Goal: Check status: Check status

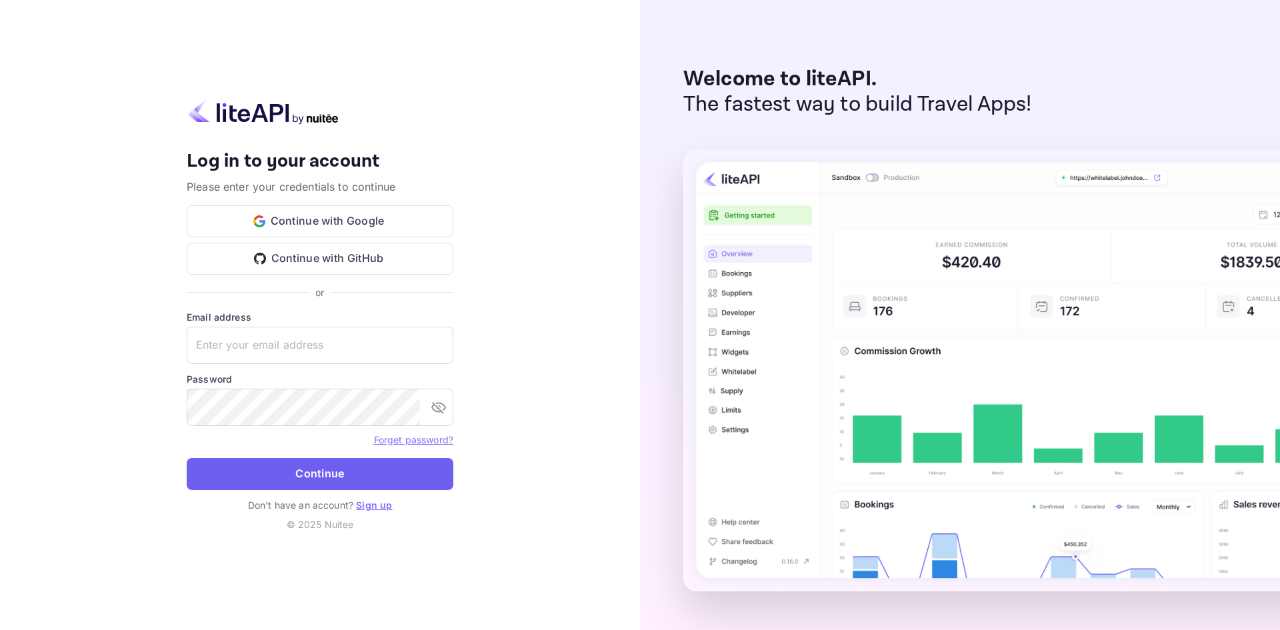
type input "[EMAIL_ADDRESS][DOMAIN_NAME]"
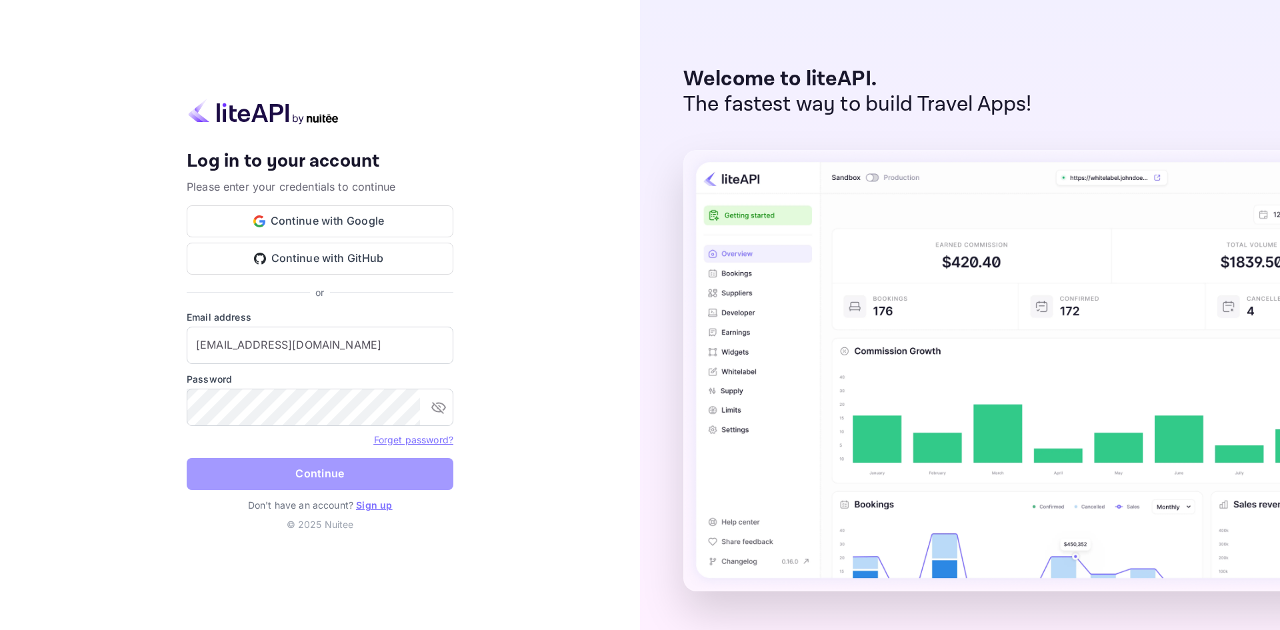
click at [325, 481] on button "Continue" at bounding box center [320, 474] width 267 height 32
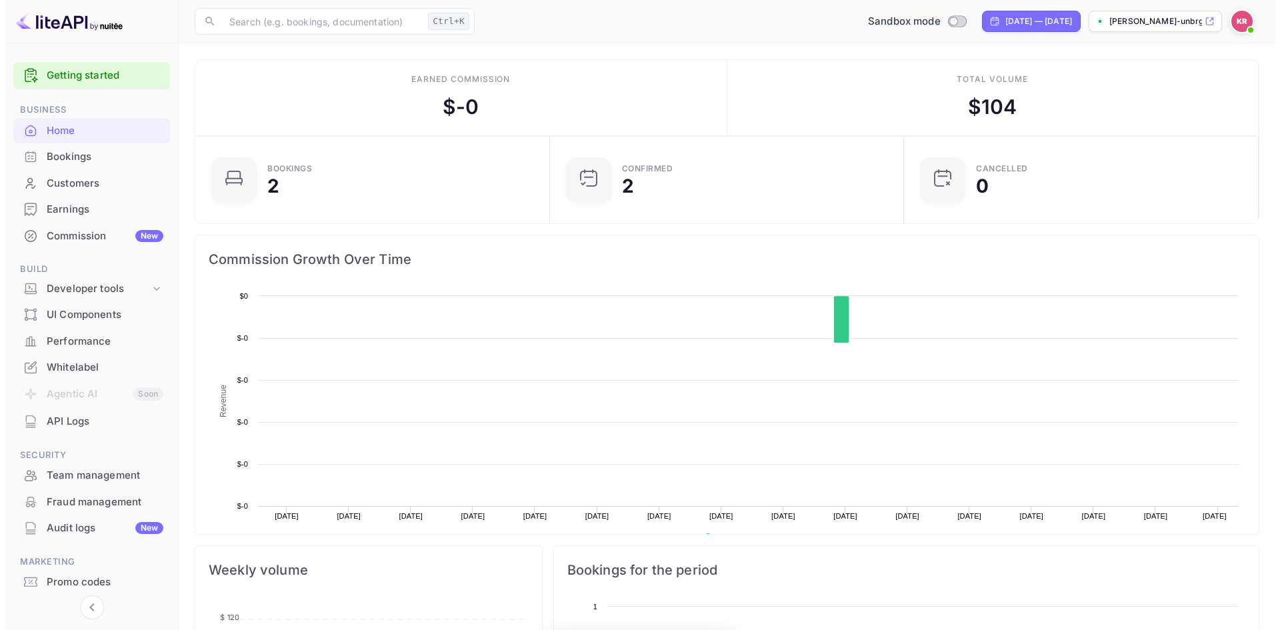
scroll to position [207, 336]
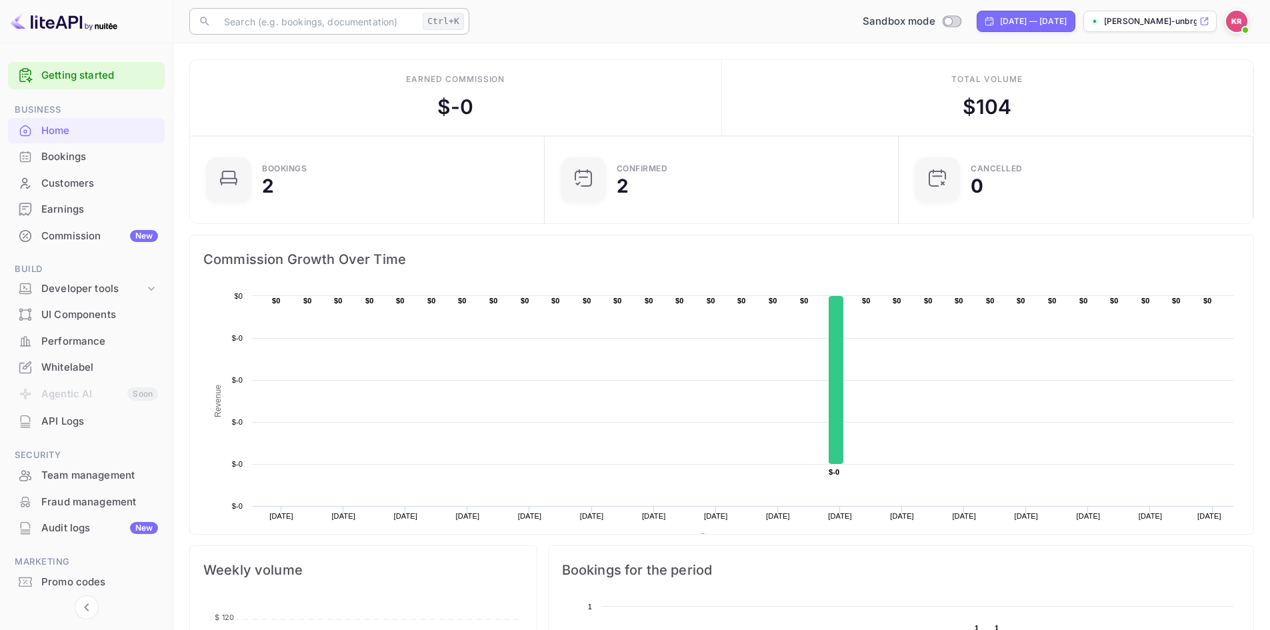
click at [340, 19] on input "text" at bounding box center [316, 21] width 201 height 27
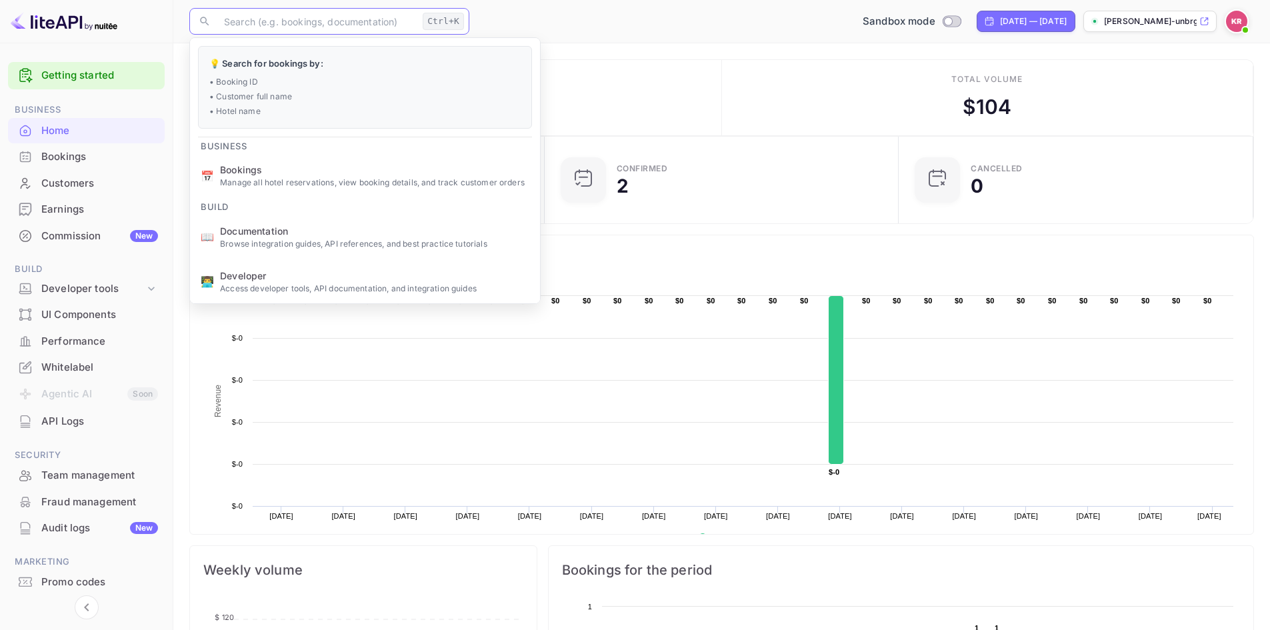
paste input "qs3N27cai"
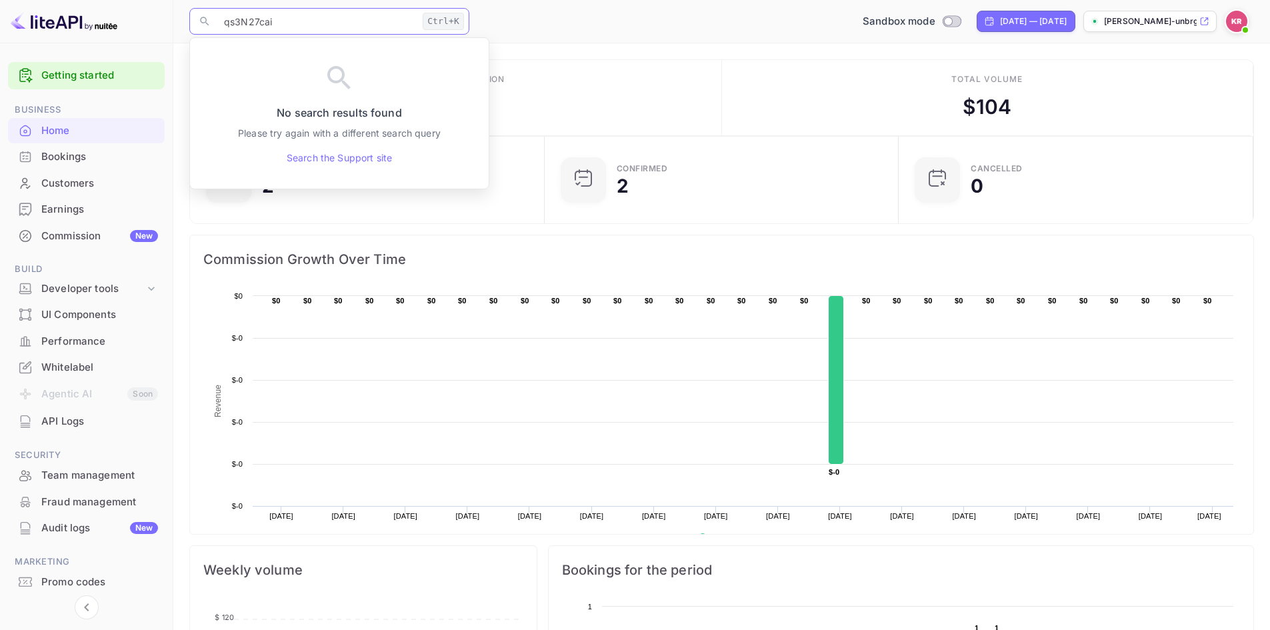
click at [223, 21] on input "qs3N27cai" at bounding box center [316, 21] width 201 height 27
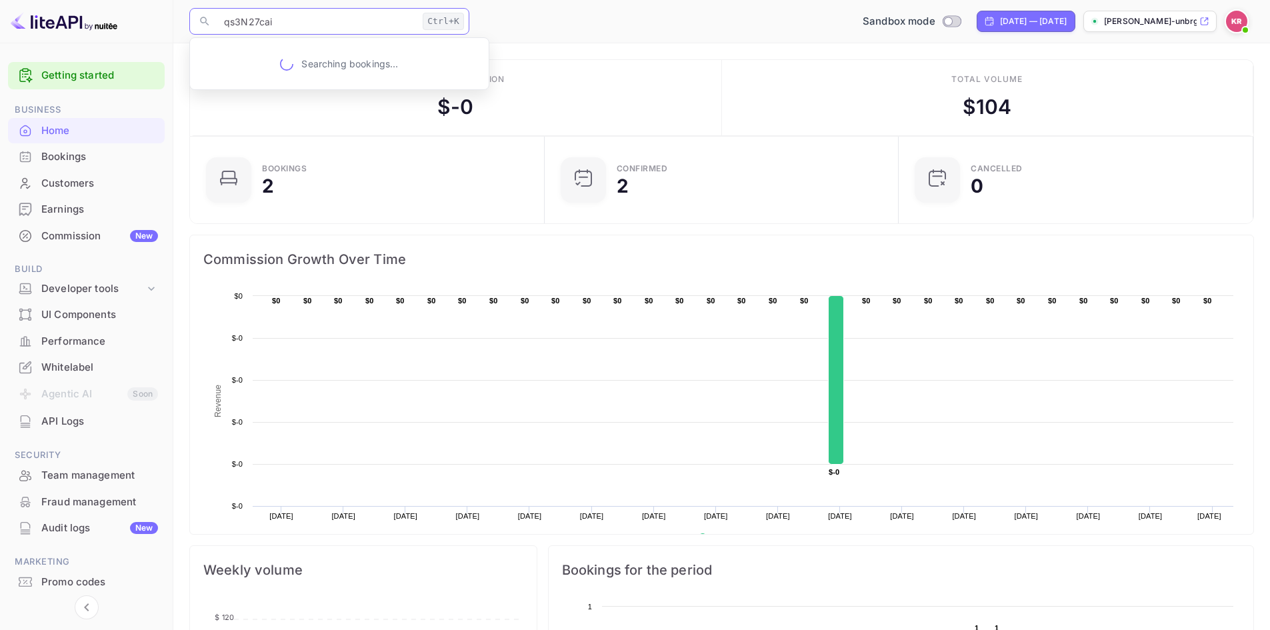
click at [328, 21] on input "qs3N27cai" at bounding box center [316, 21] width 201 height 27
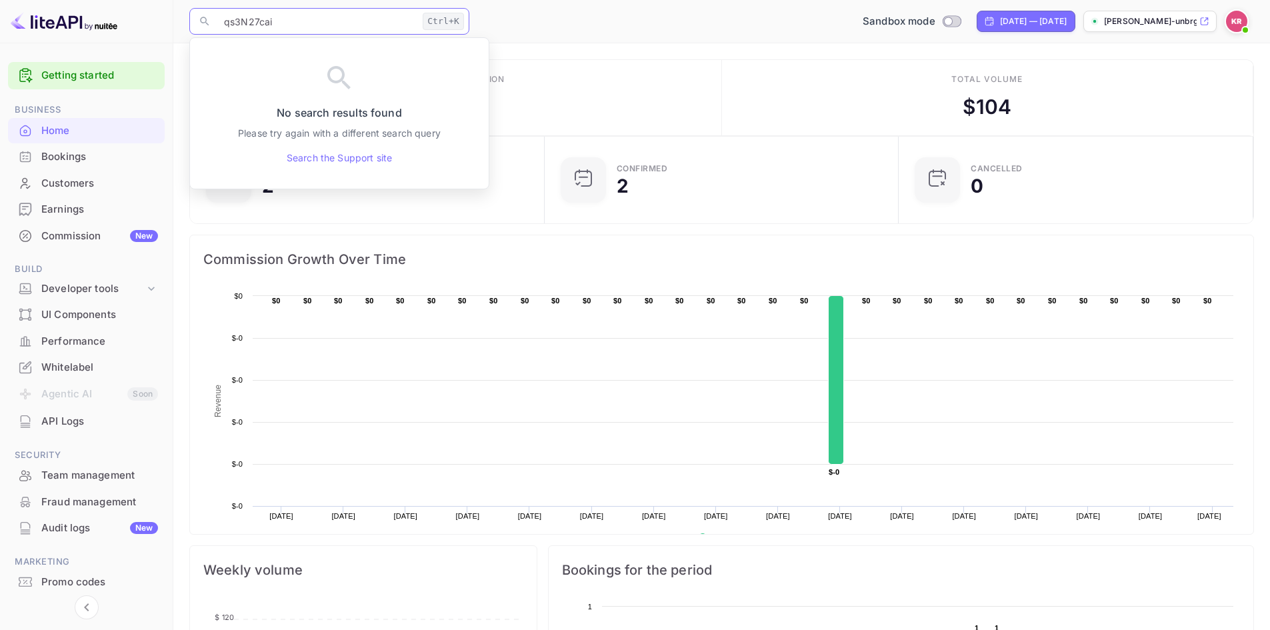
drag, startPoint x: 328, startPoint y: 21, endPoint x: 196, endPoint y: 36, distance: 132.9
click at [196, 36] on div "​ qs3N27cai Ctrl+K ​ Sandbox mode [DATE] — [DATE] [PERSON_NAME]-unbrg.[PERSON_N…" at bounding box center [721, 21] width 1097 height 43
paste input "9344470"
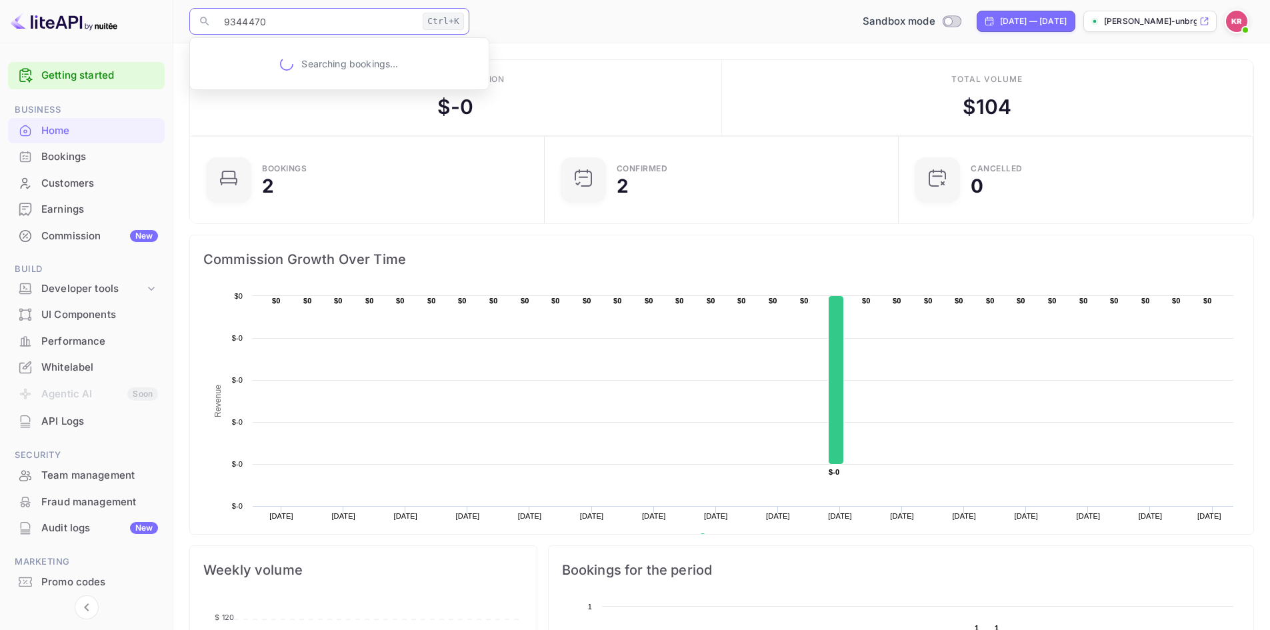
type input "9344470"
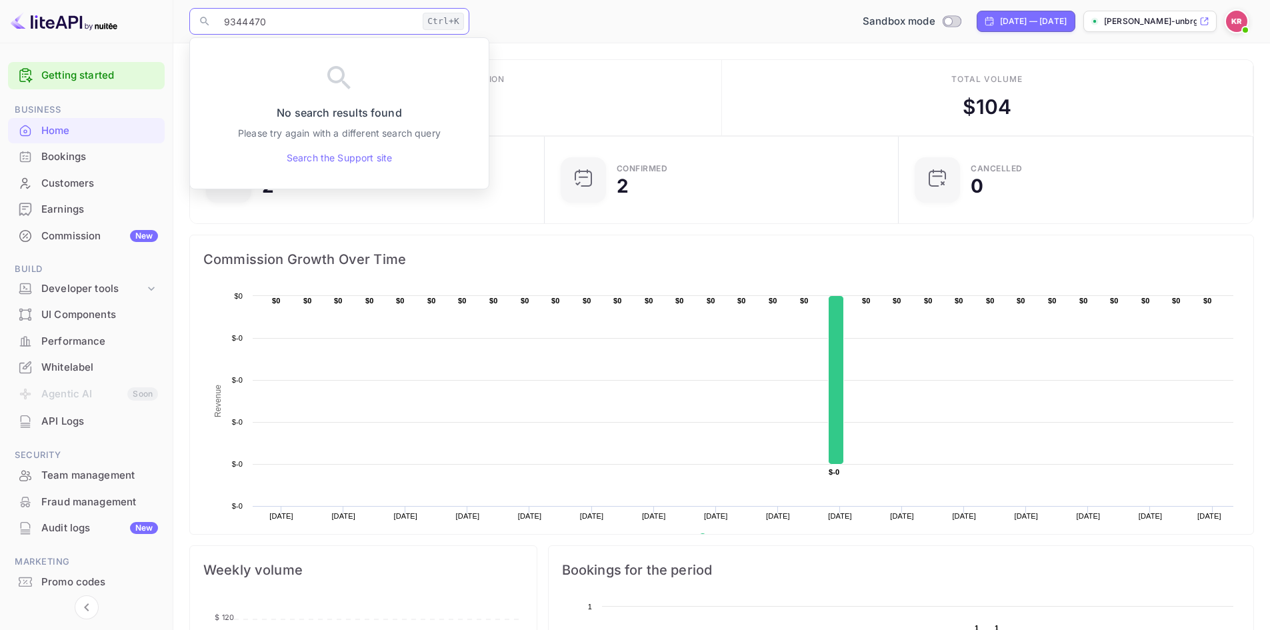
click at [76, 155] on div "Bookings" at bounding box center [99, 156] width 117 height 15
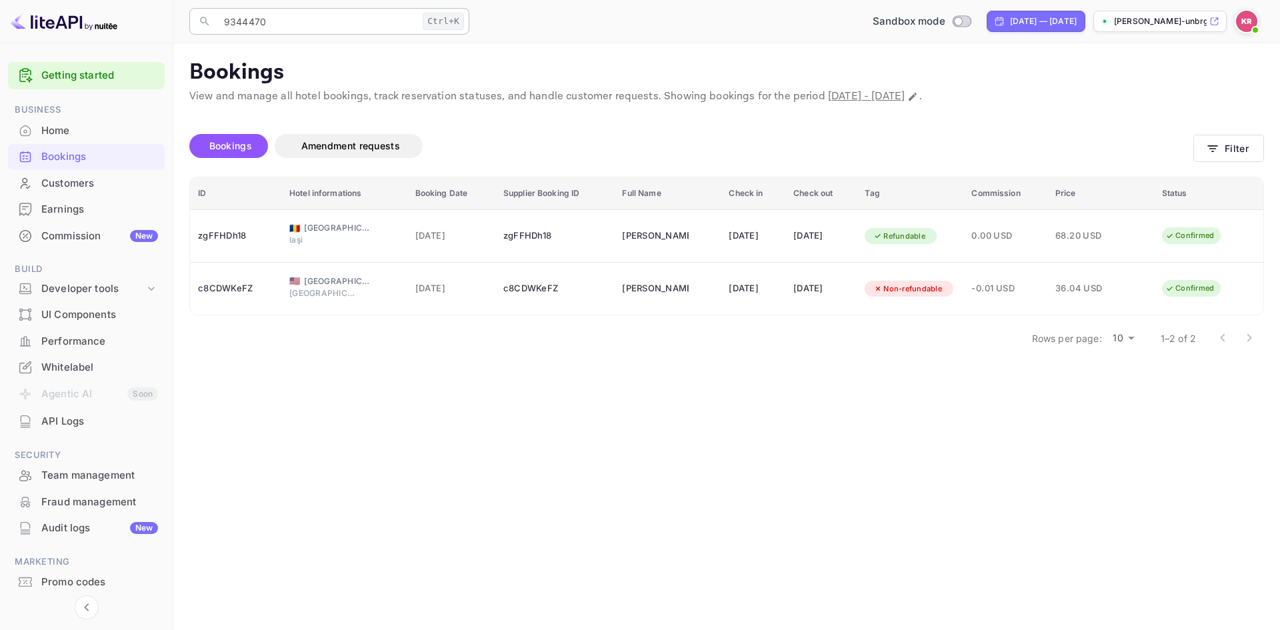
click at [323, 22] on input "9344470" at bounding box center [316, 21] width 201 height 27
drag, startPoint x: 323, startPoint y: 22, endPoint x: 178, endPoint y: 30, distance: 145.6
click at [178, 30] on div "​ 9344470 Ctrl+K ​ Sandbox mode [DATE] — [DATE] [PERSON_NAME]-unbrg.[PERSON_NAM…" at bounding box center [726, 21] width 1107 height 43
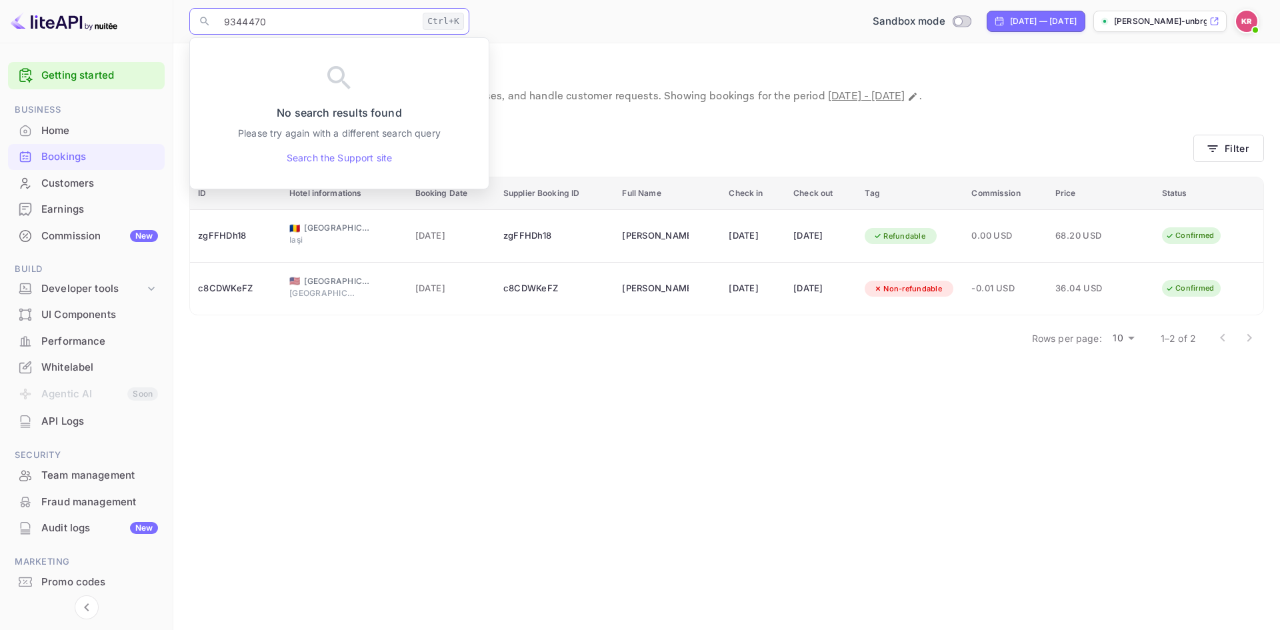
drag, startPoint x: 293, startPoint y: 21, endPoint x: 136, endPoint y: 25, distance: 157.4
click at [136, 25] on div "Getting started Business Home Bookings Customers Earnings Commission New Build …" at bounding box center [640, 315] width 1280 height 630
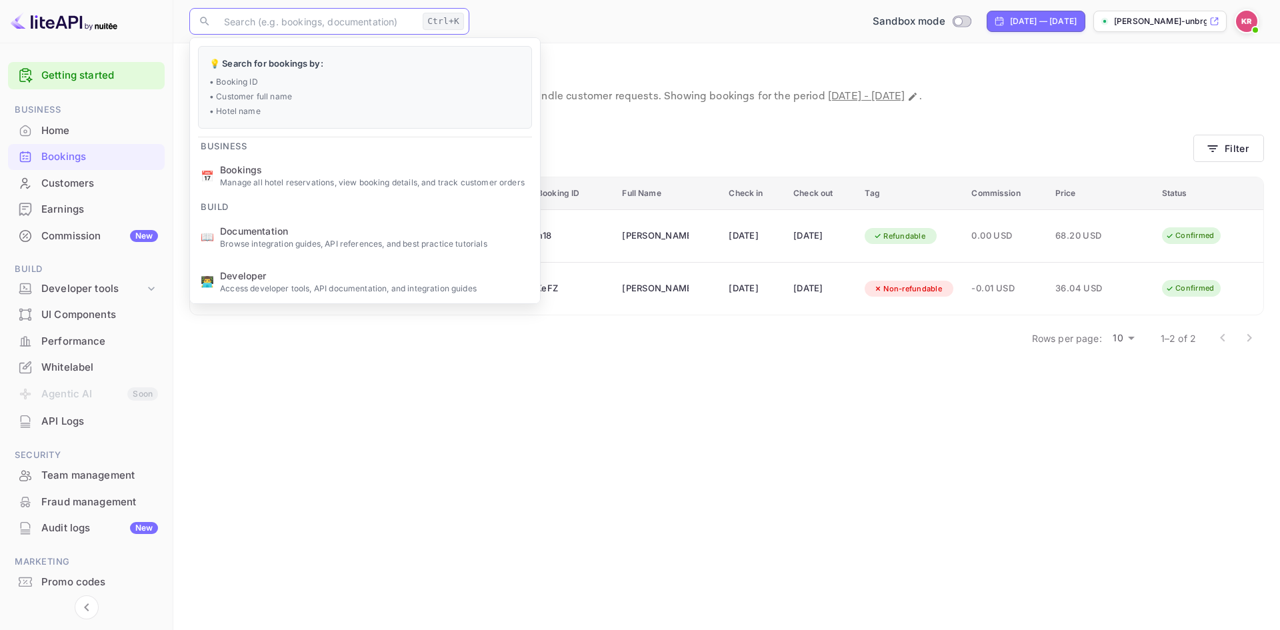
paste input "qs3N27cai"
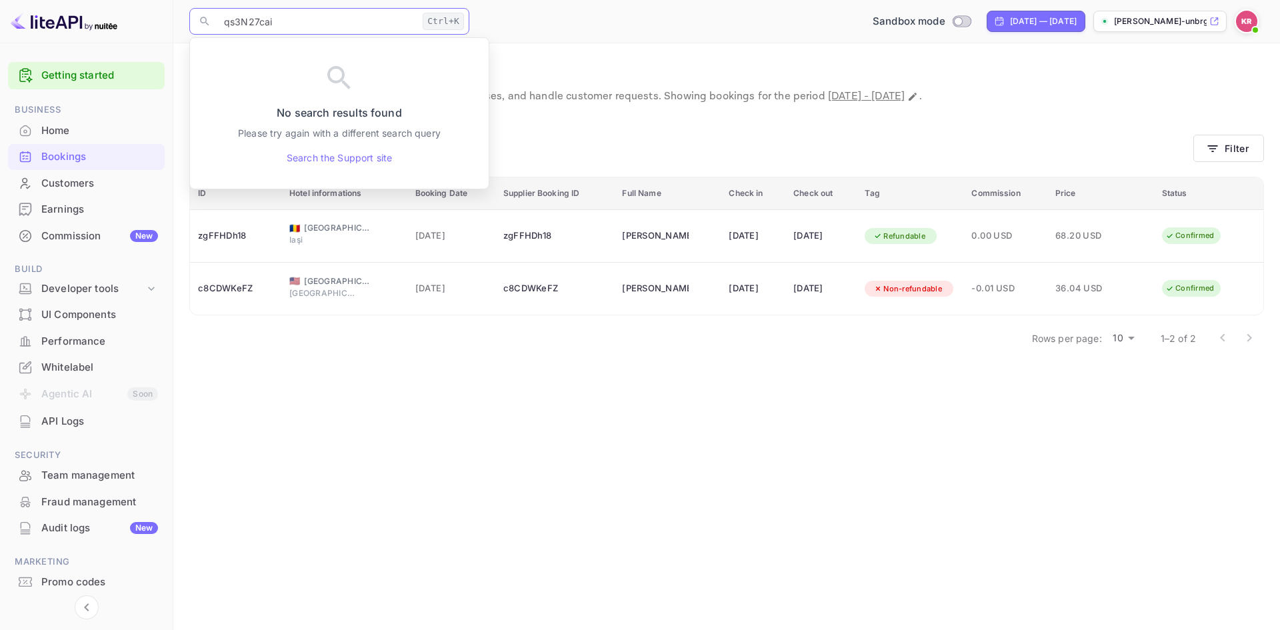
type input "qs3N27cai"
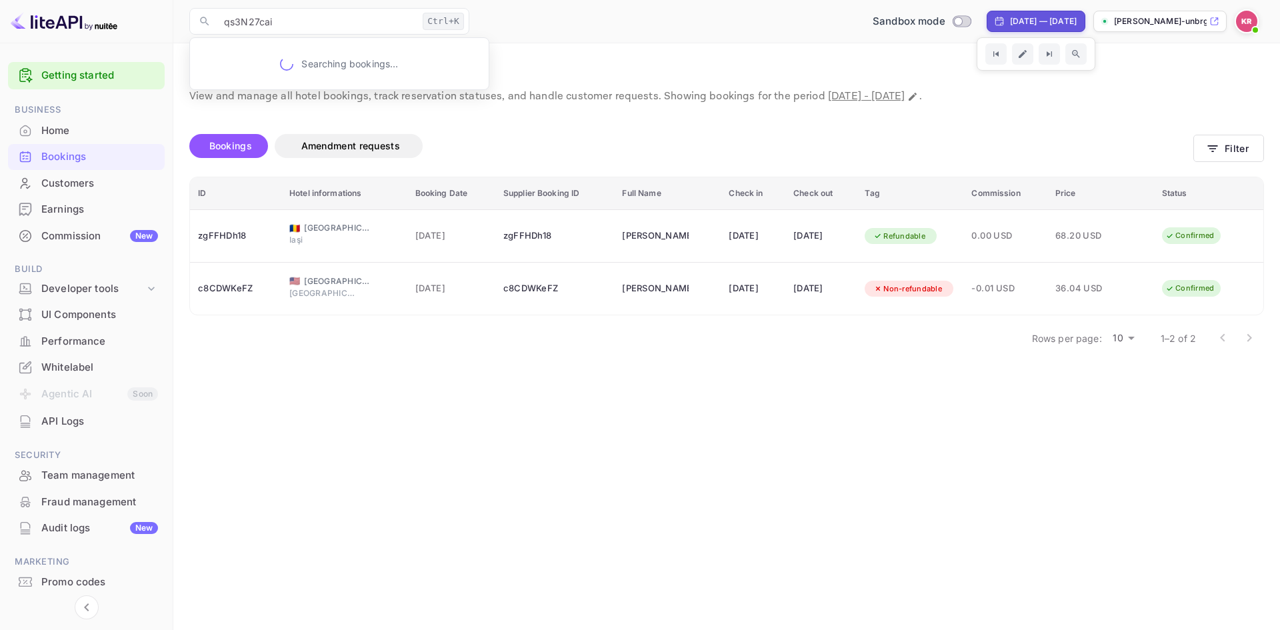
click at [1010, 23] on div "[DATE] — [DATE]" at bounding box center [1043, 21] width 67 height 12
select select "8"
select select "2025"
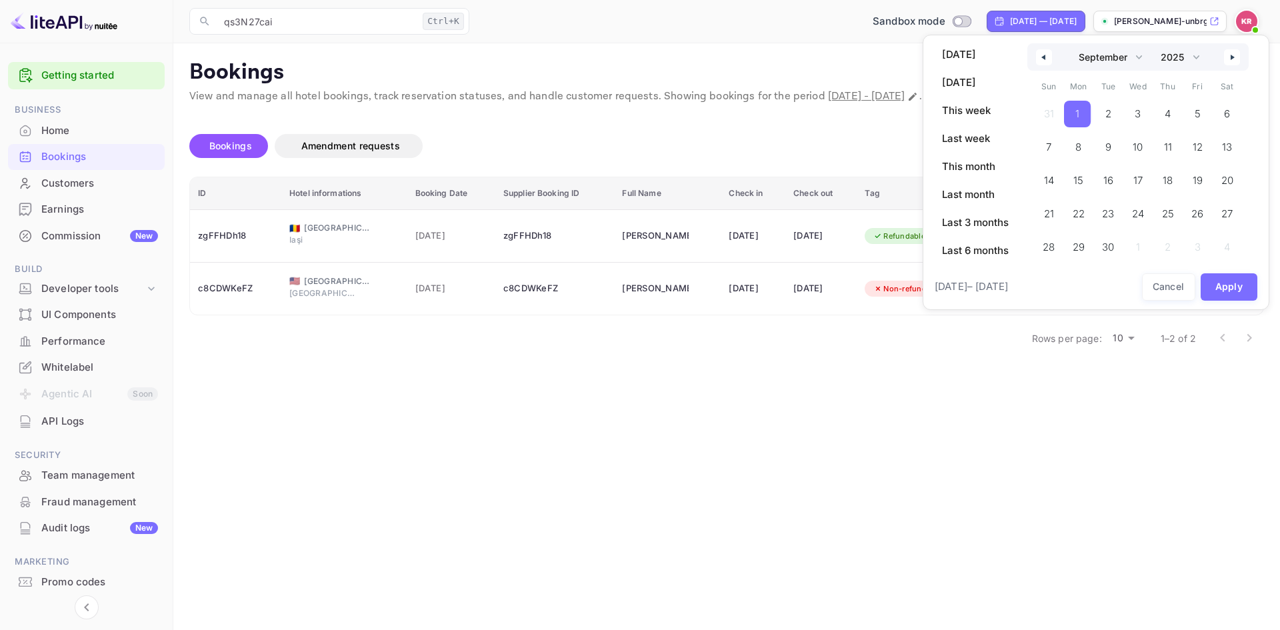
click at [1085, 113] on span "1" at bounding box center [1077, 114] width 27 height 27
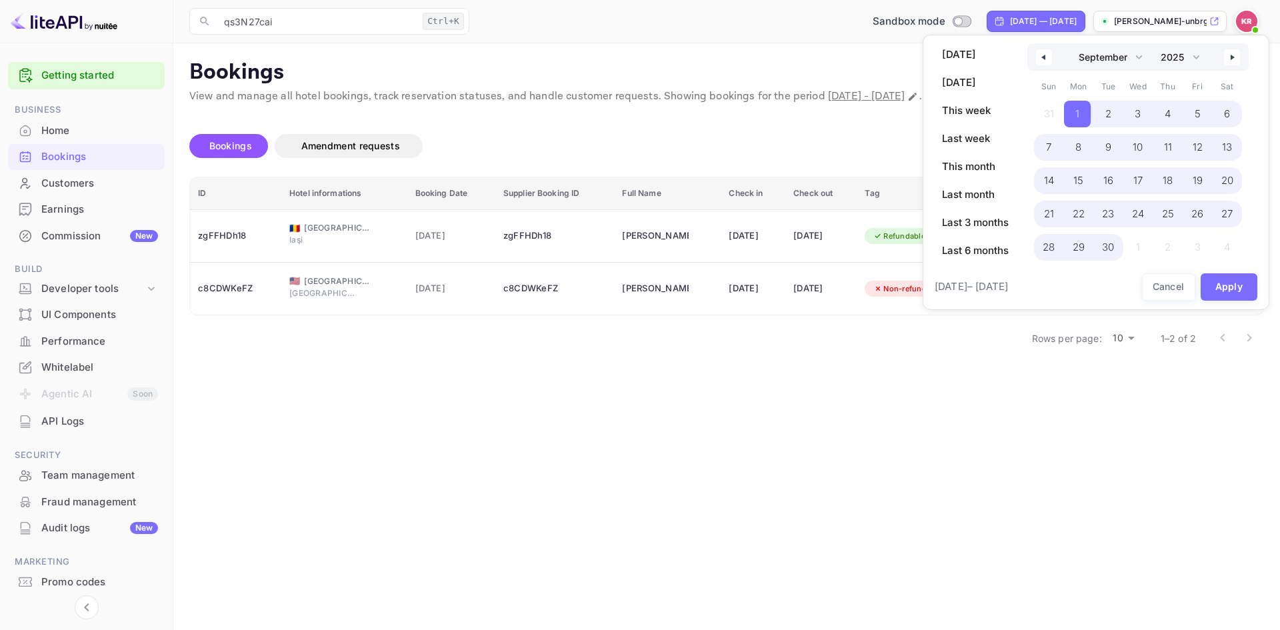
click at [1111, 245] on span "30" at bounding box center [1108, 247] width 12 height 24
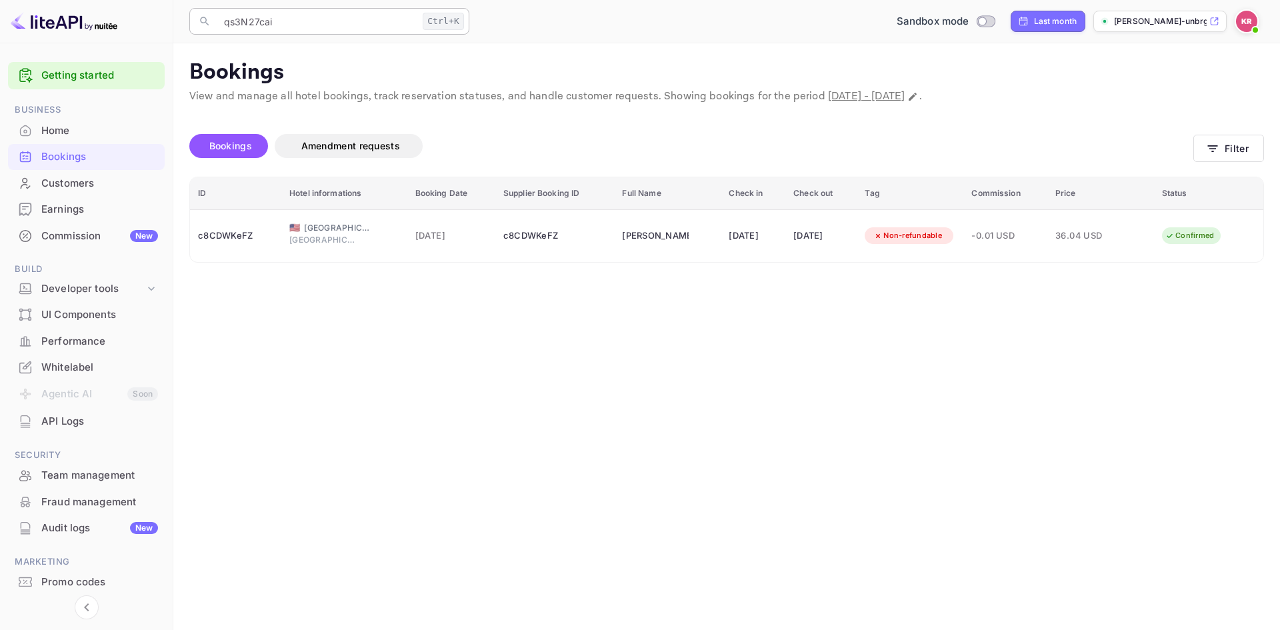
click at [258, 25] on input "qs3N27cai" at bounding box center [316, 21] width 201 height 27
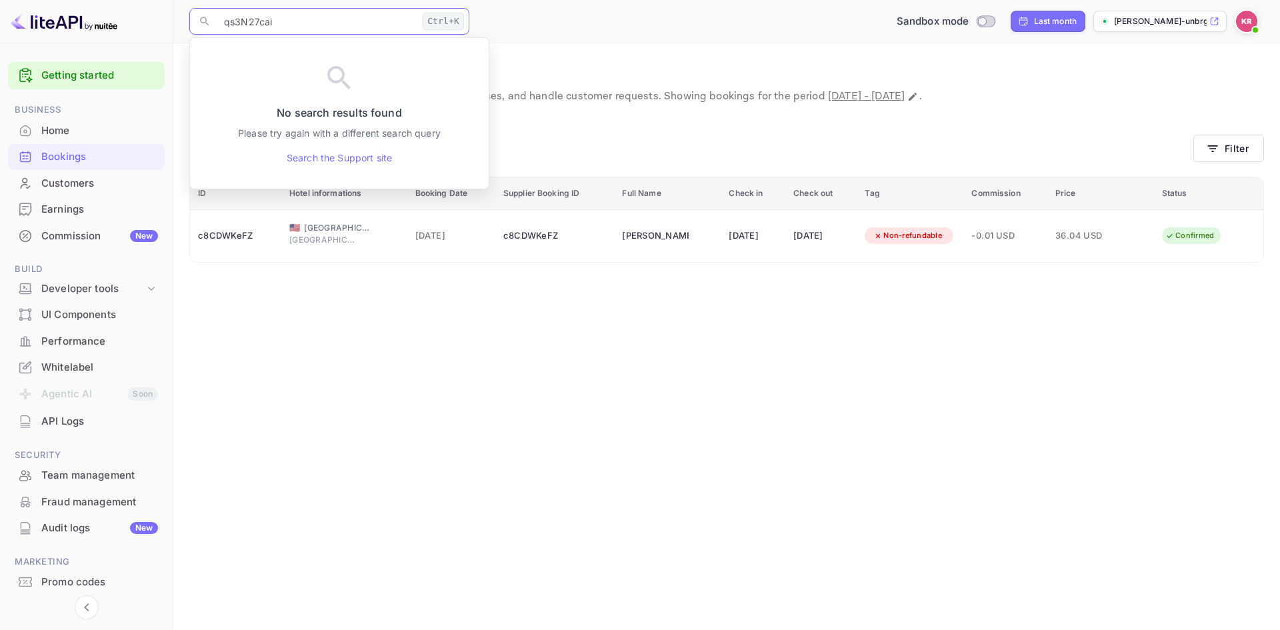
click at [1250, 23] on img at bounding box center [1246, 21] width 21 height 21
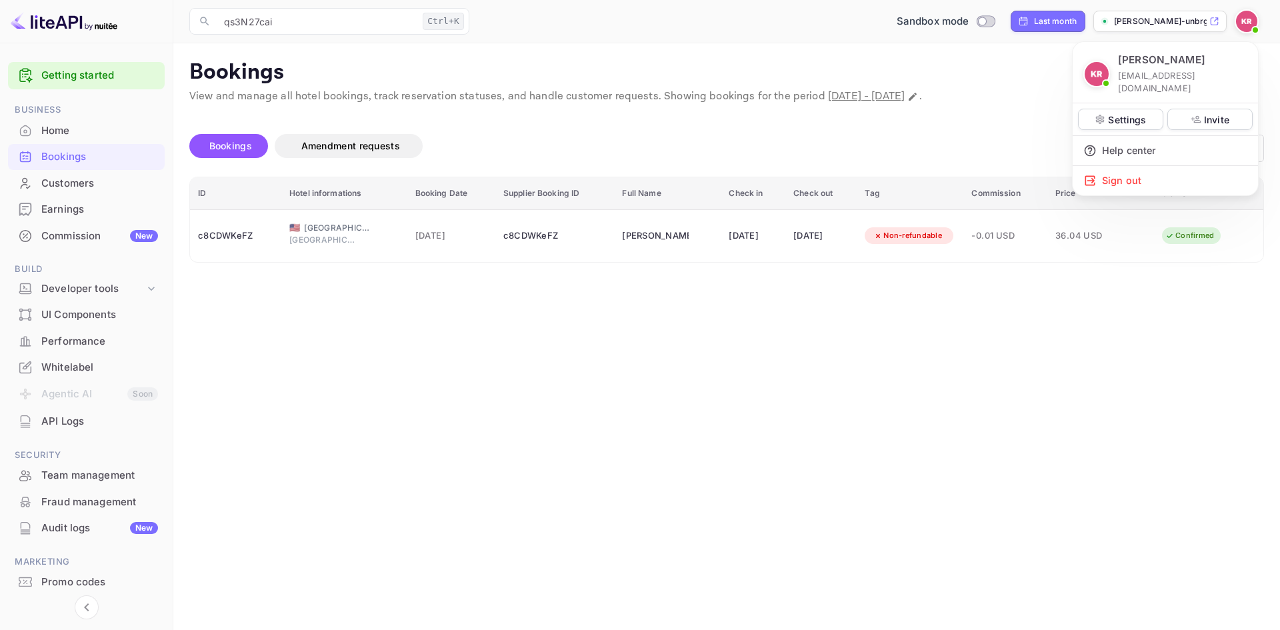
click at [1023, 22] on div at bounding box center [640, 315] width 1280 height 630
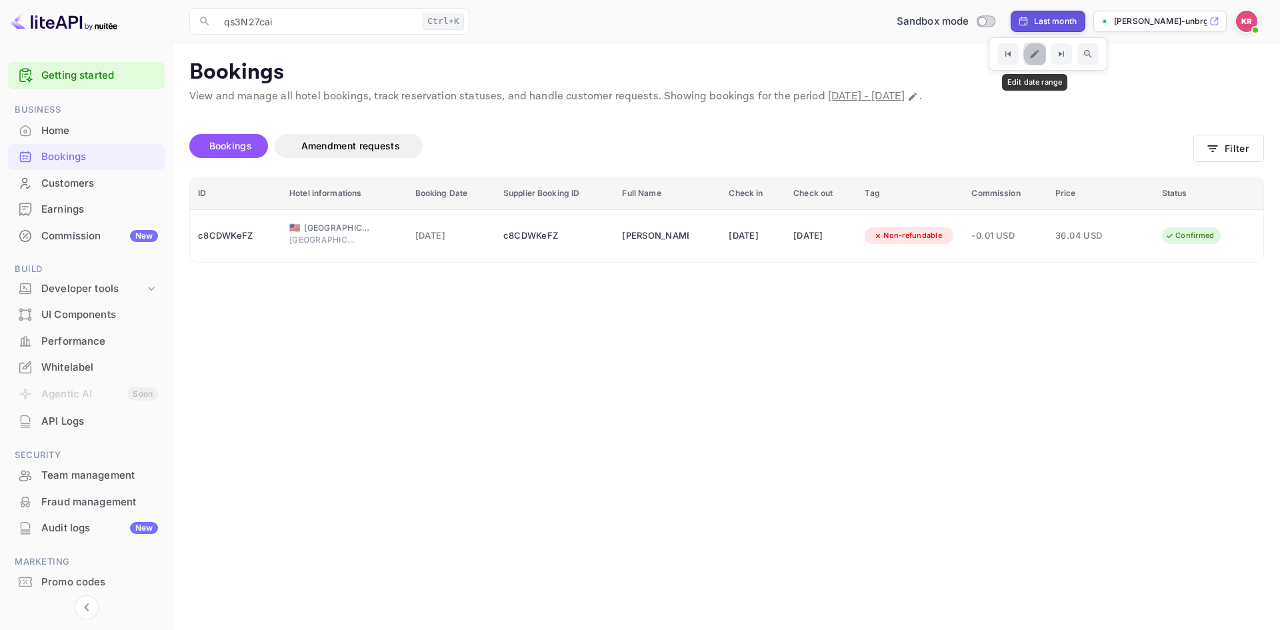
click at [1027, 53] on button "Edit date range" at bounding box center [1034, 54] width 23 height 23
select select "8"
select select "2025"
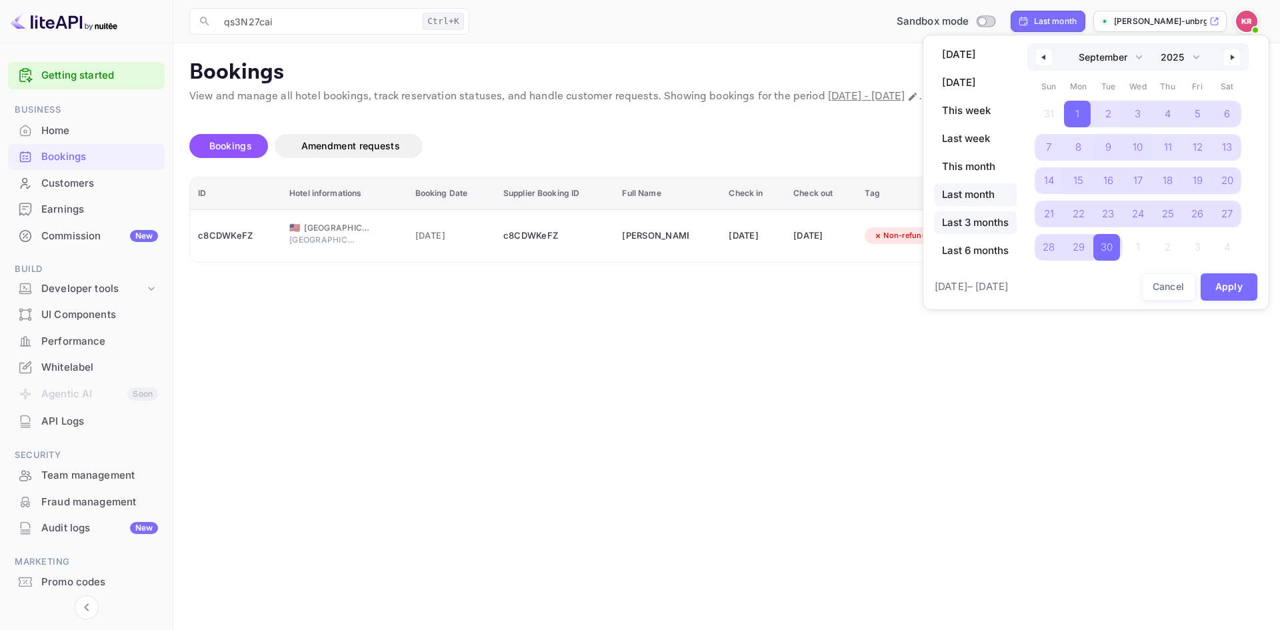
click at [968, 223] on span "Last 3 months" at bounding box center [975, 222] width 83 height 23
select select "6"
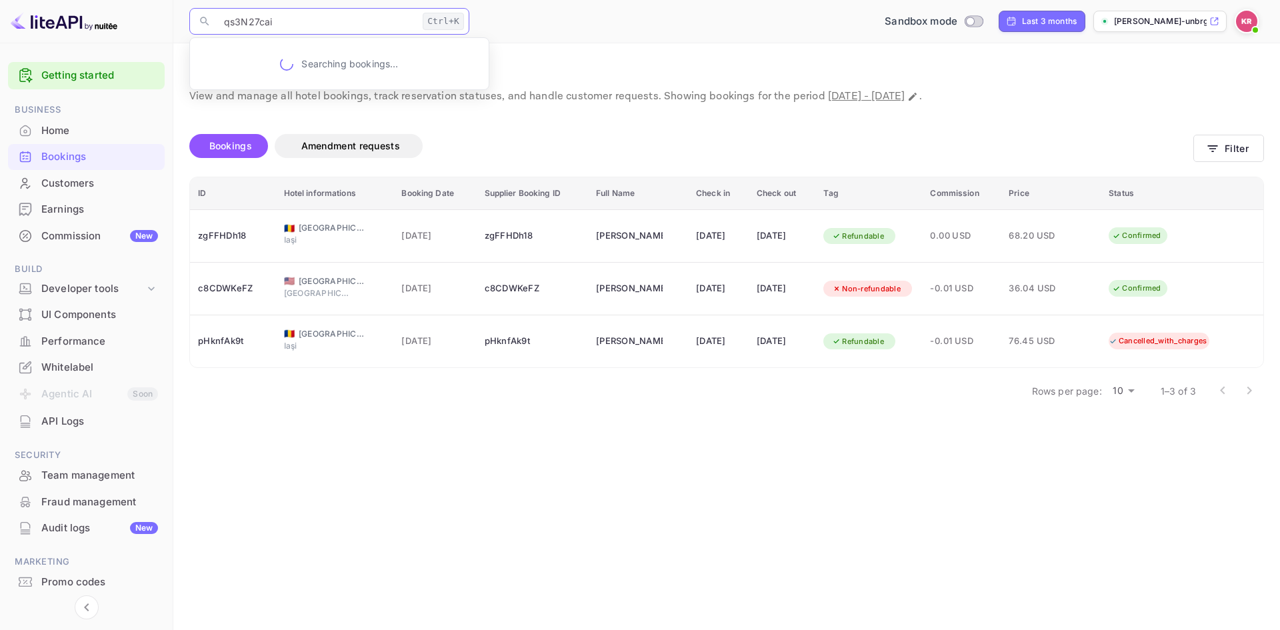
drag, startPoint x: 307, startPoint y: 24, endPoint x: 210, endPoint y: 22, distance: 96.7
click at [210, 22] on div "​ qs3N27cai Ctrl+K ​" at bounding box center [329, 21] width 280 height 27
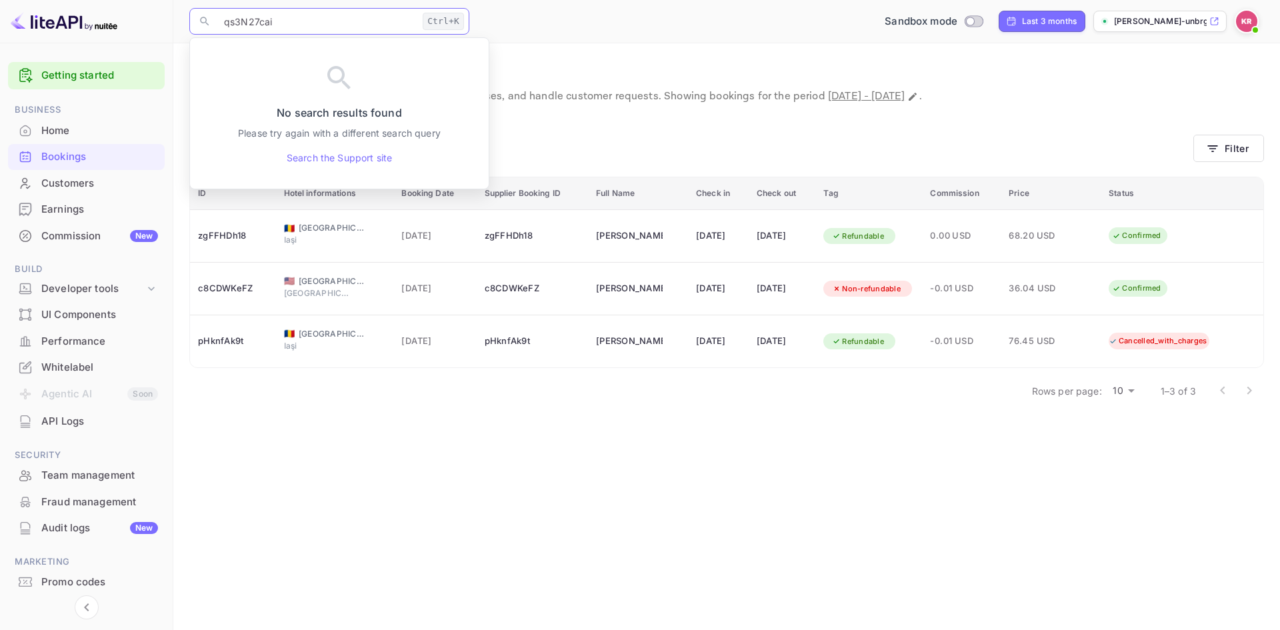
click at [710, 99] on p "View and manage all hotel bookings, track reservation statuses, and handle cust…" at bounding box center [726, 97] width 1075 height 16
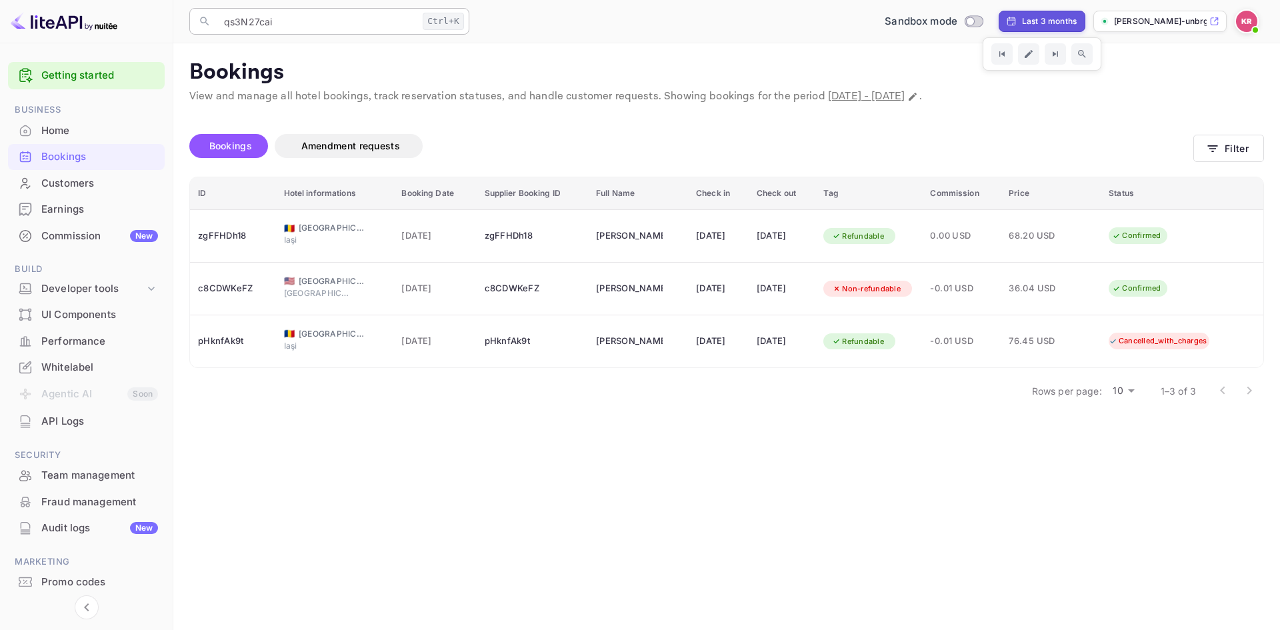
click at [268, 25] on input "qs3N27cai" at bounding box center [316, 21] width 201 height 27
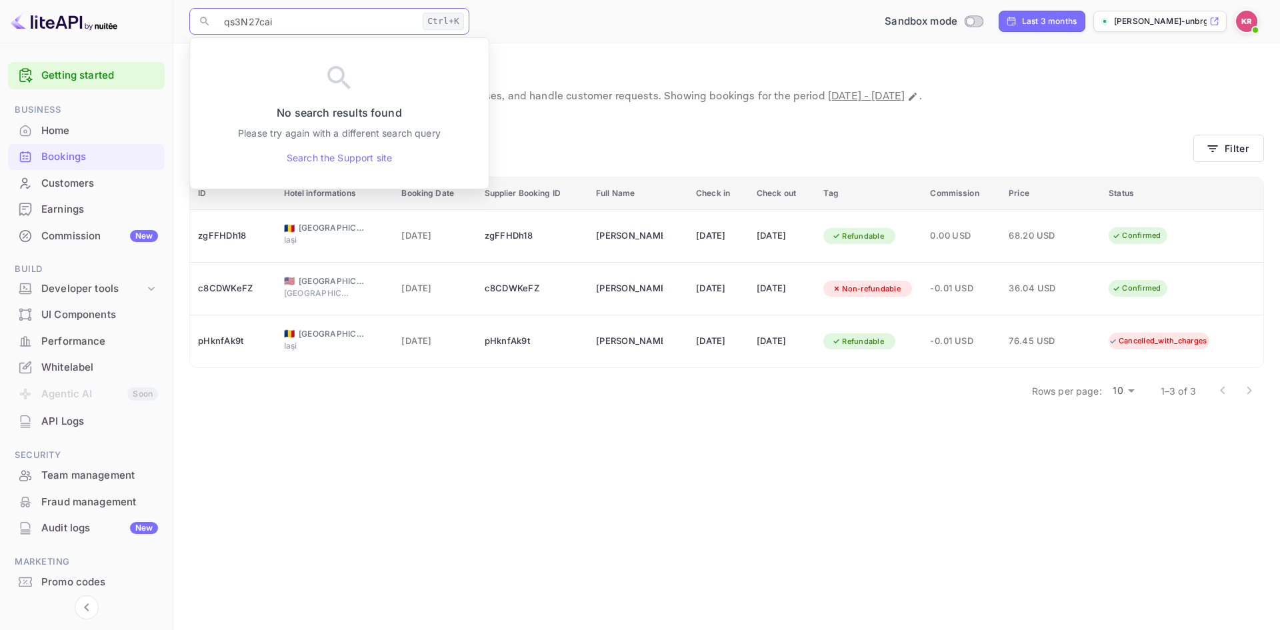
click at [63, 151] on div "Bookings" at bounding box center [99, 156] width 117 height 15
drag, startPoint x: 301, startPoint y: 21, endPoint x: 31, endPoint y: 17, distance: 270.1
click at [31, 17] on div "Getting started Business Home Bookings Customers Earnings Commission New Build …" at bounding box center [640, 315] width 1280 height 630
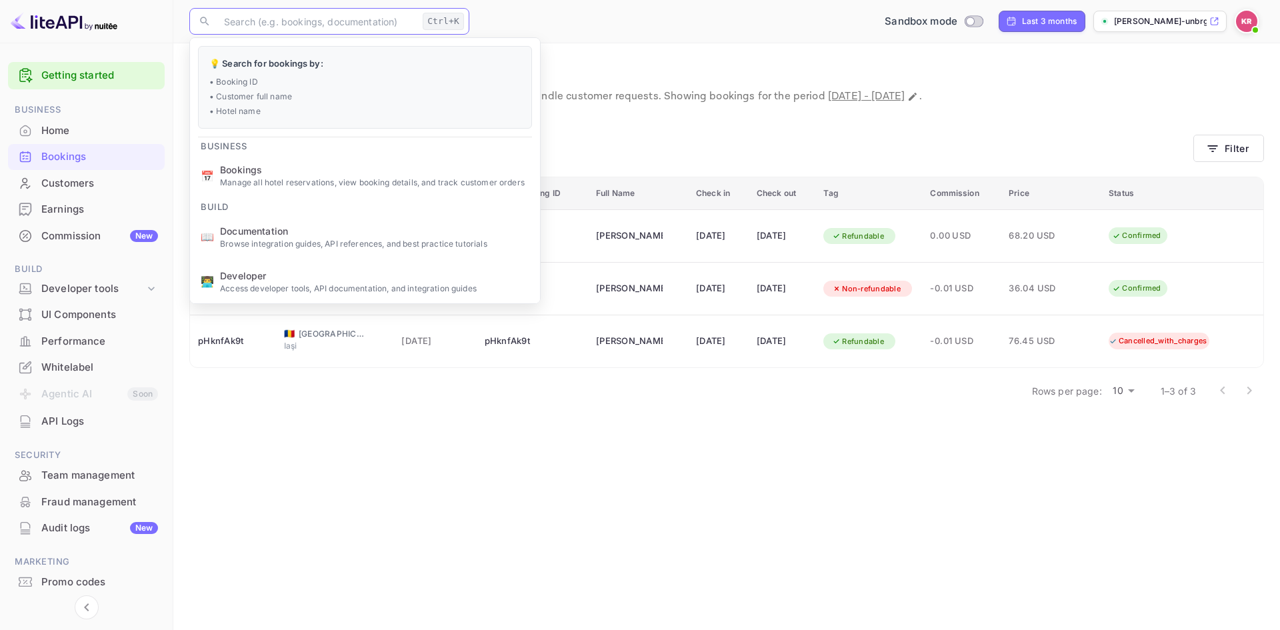
click at [758, 29] on div "Sandbox mode Last 3 months [PERSON_NAME]-unbrg.[PERSON_NAME]..." at bounding box center [869, 21] width 789 height 24
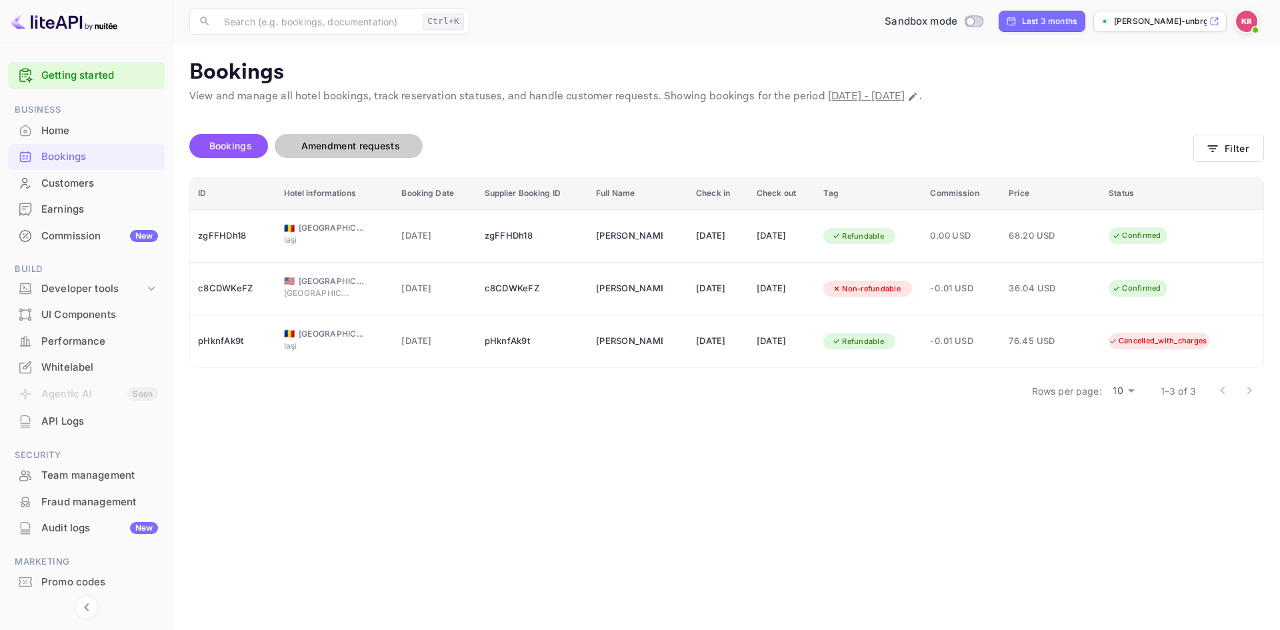
click at [359, 138] on span "Amendment requests" at bounding box center [350, 146] width 125 height 16
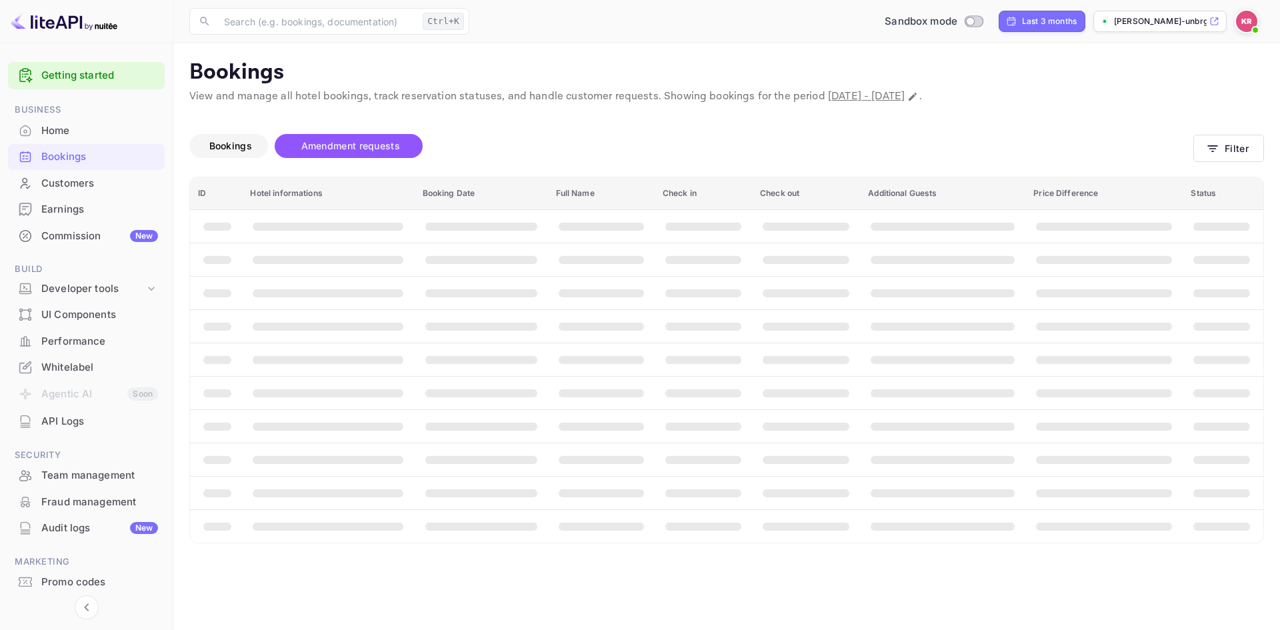
click at [227, 143] on span "Bookings" at bounding box center [230, 145] width 43 height 11
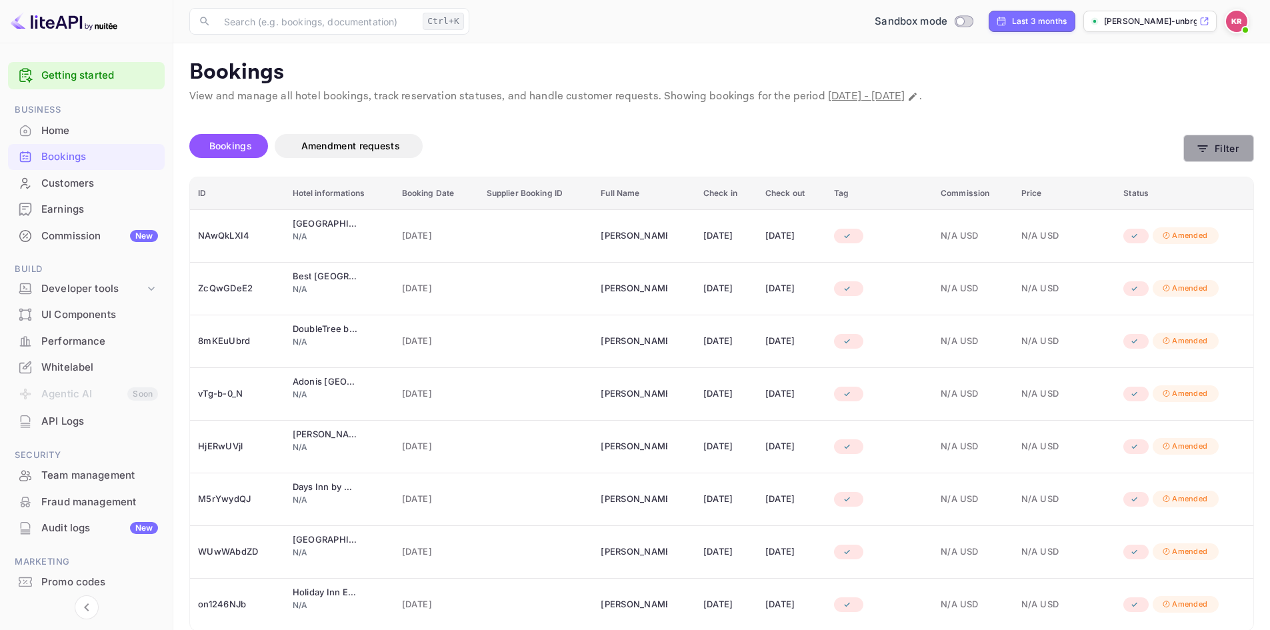
click at [1226, 143] on button "Filter" at bounding box center [1218, 148] width 71 height 27
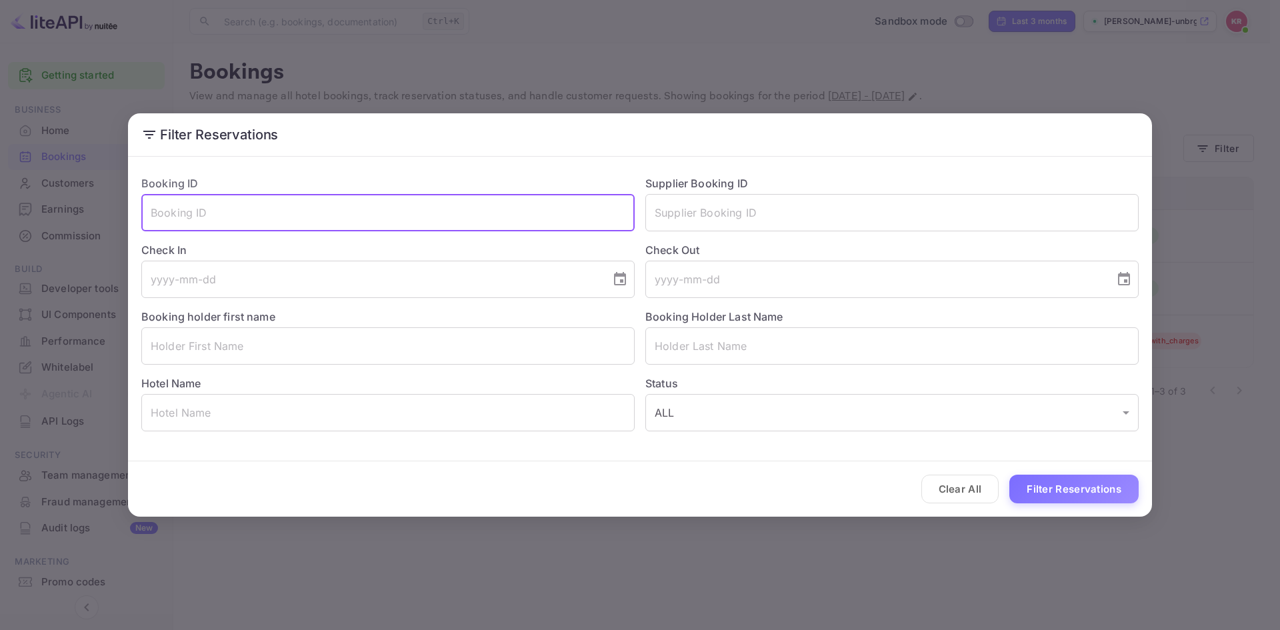
click at [191, 213] on input "text" at bounding box center [387, 212] width 493 height 37
click at [540, 281] on input "tel" at bounding box center [371, 279] width 460 height 37
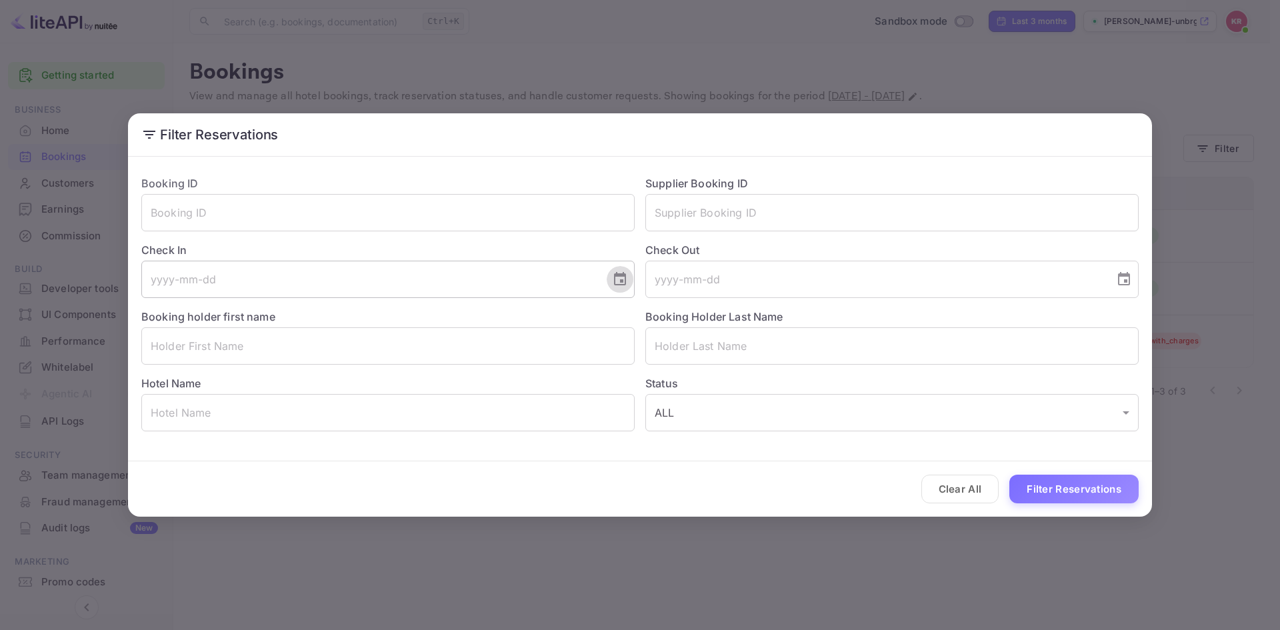
click at [625, 279] on icon "Choose date" at bounding box center [620, 278] width 12 height 13
click at [430, 318] on icon "Previous month" at bounding box center [431, 319] width 5 height 8
click at [454, 403] on button "13" at bounding box center [451, 399] width 24 height 24
type input "[DATE]"
click at [1129, 274] on icon "Choose date" at bounding box center [1124, 278] width 12 height 13
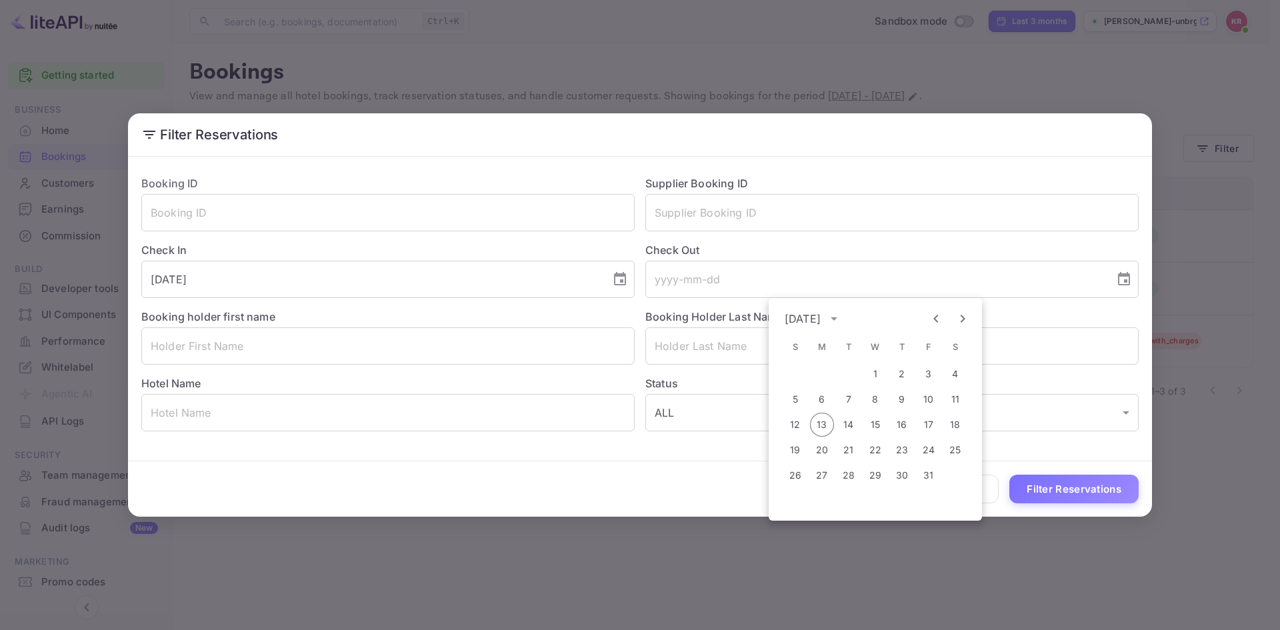
click at [934, 322] on icon "Previous month" at bounding box center [936, 319] width 16 height 16
click at [793, 427] on button "14" at bounding box center [795, 425] width 24 height 24
type input "[DATE]"
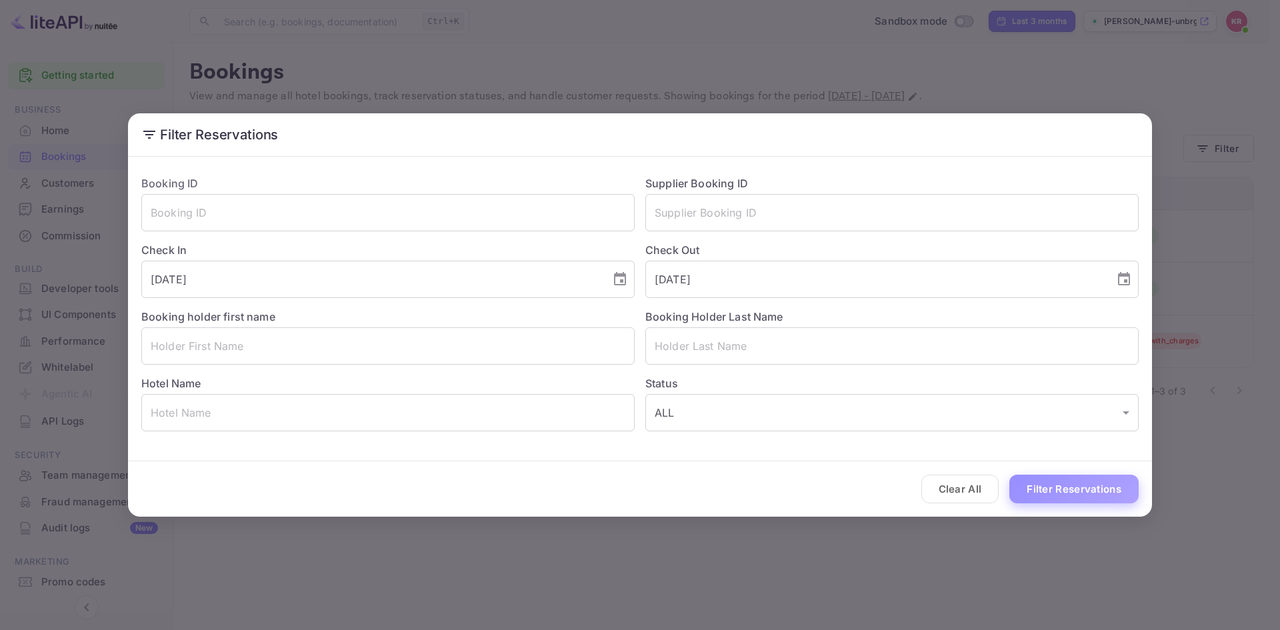
click at [1032, 487] on button "Filter Reservations" at bounding box center [1073, 489] width 129 height 29
click at [1045, 485] on button "Filter Reservations" at bounding box center [1073, 489] width 129 height 29
click at [971, 488] on button "Clear All" at bounding box center [960, 489] width 78 height 29
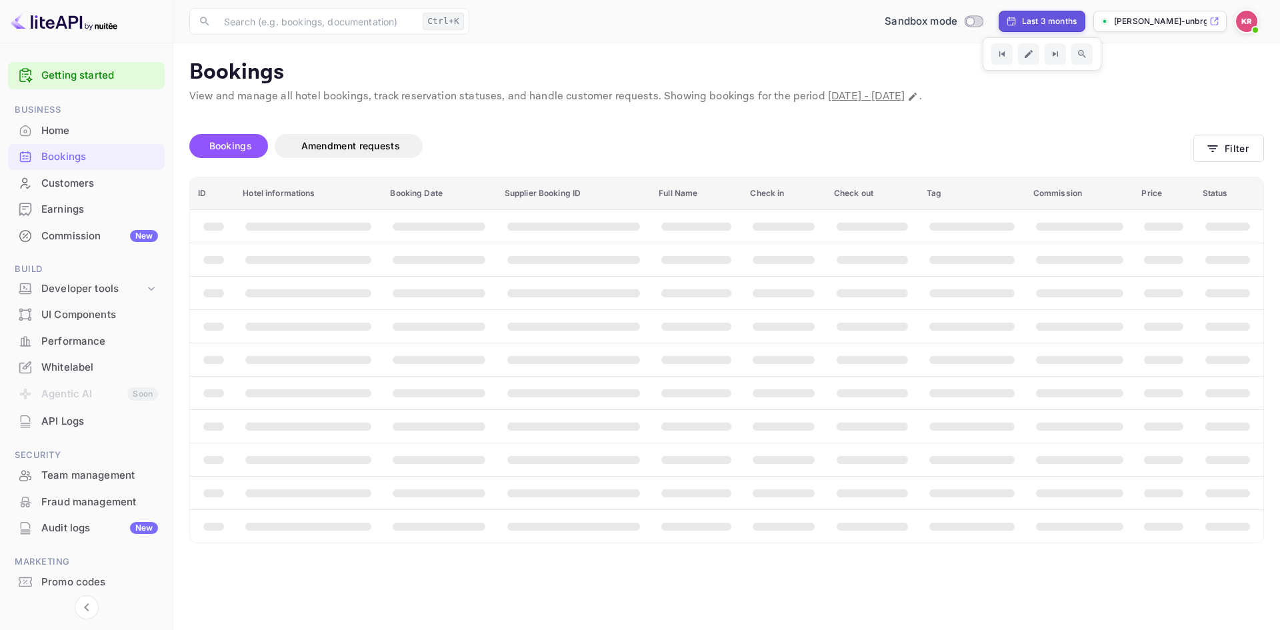
click at [1242, 19] on img at bounding box center [1246, 21] width 21 height 21
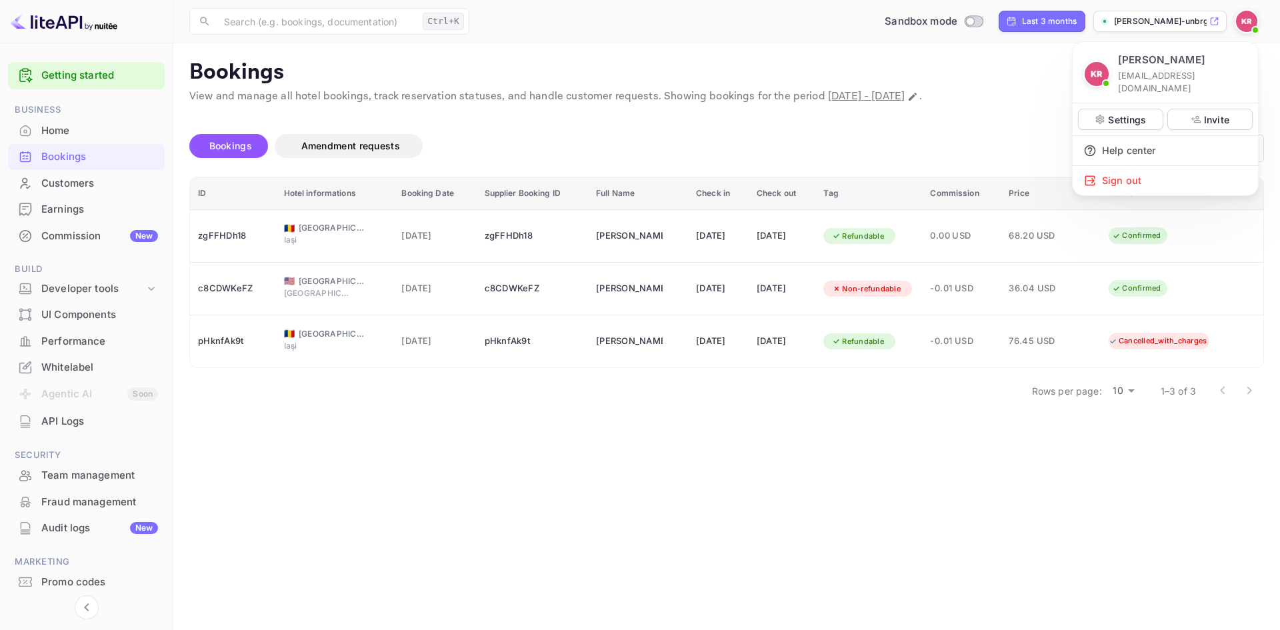
click at [633, 469] on div at bounding box center [640, 315] width 1280 height 630
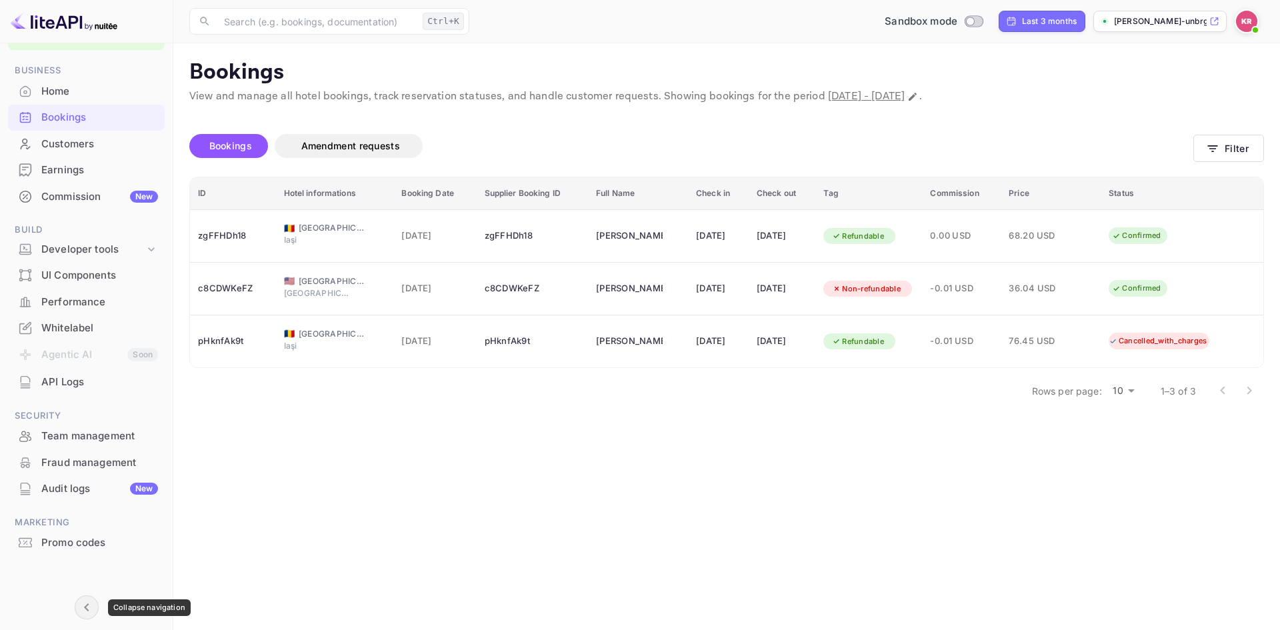
click at [91, 607] on icon "Collapse navigation" at bounding box center [87, 607] width 16 height 16
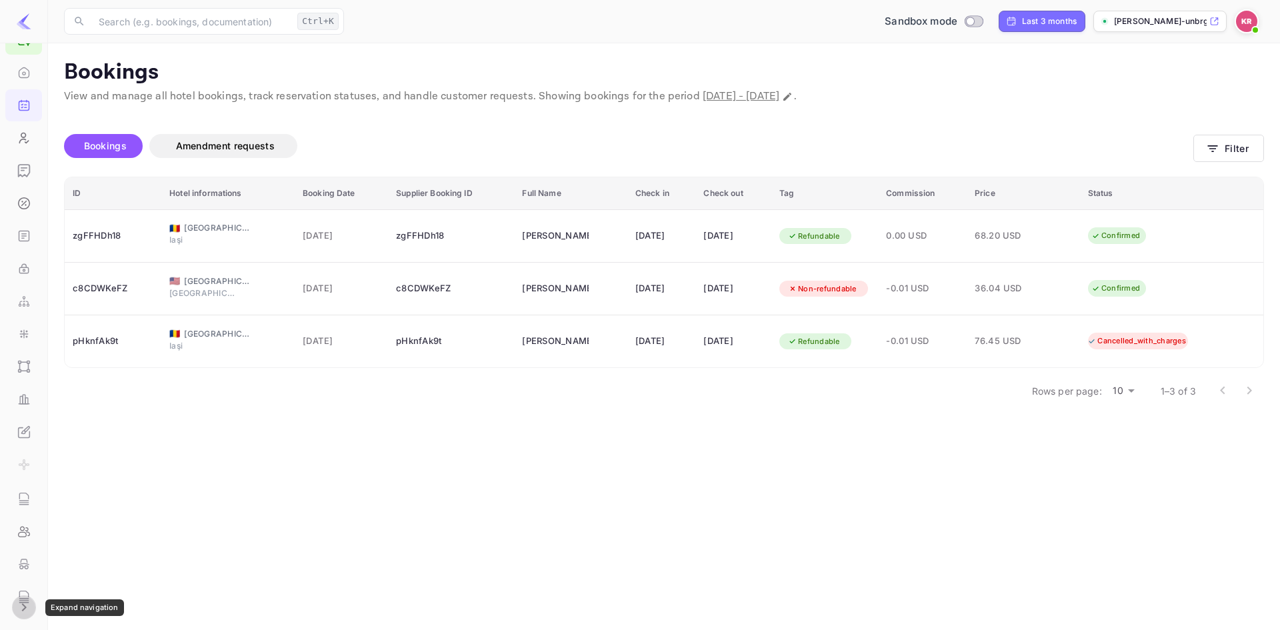
click at [23, 608] on icon "Expand navigation" at bounding box center [24, 607] width 16 height 16
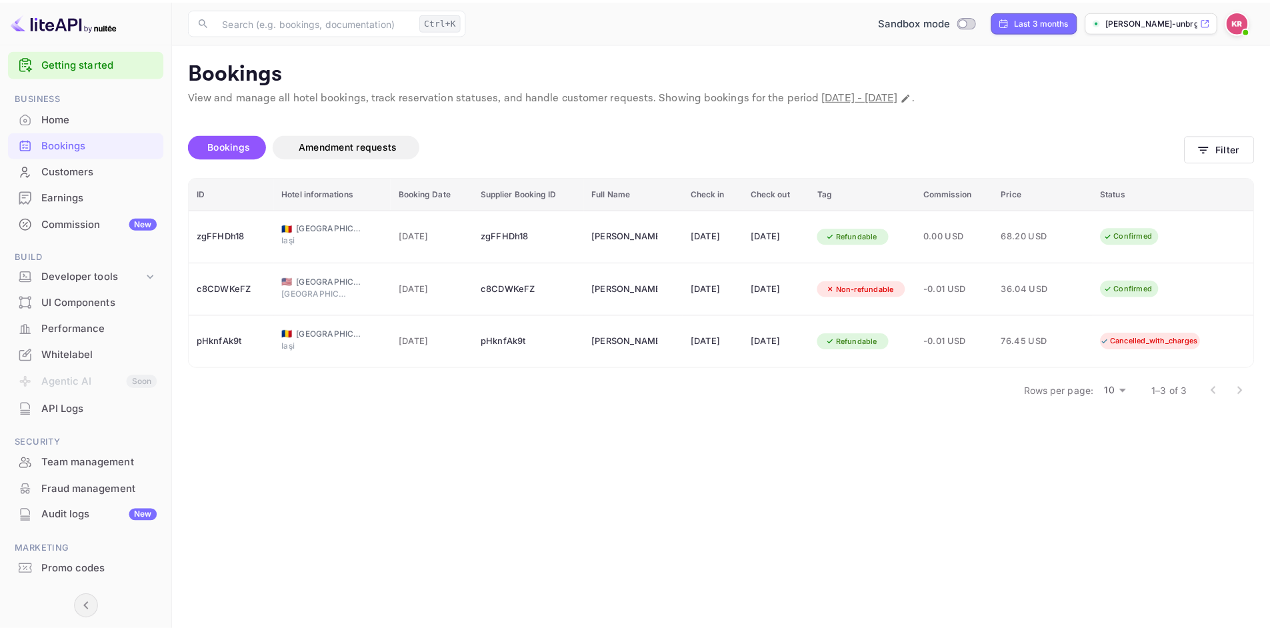
scroll to position [0, 0]
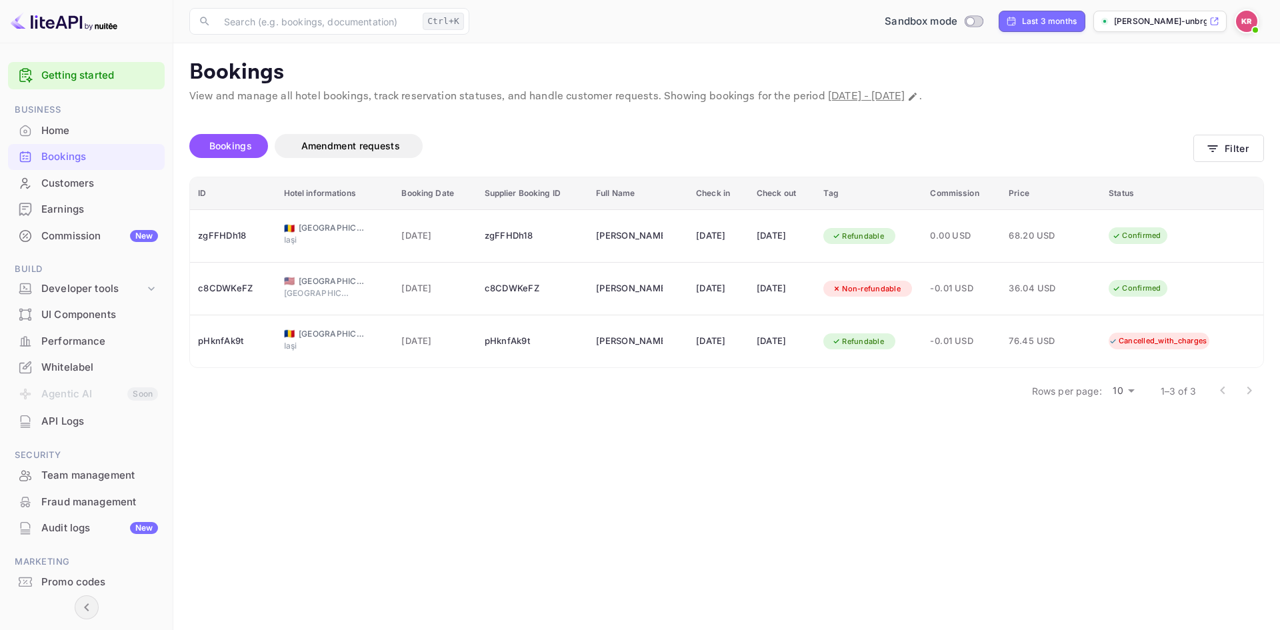
click at [64, 133] on div "Home" at bounding box center [99, 130] width 117 height 15
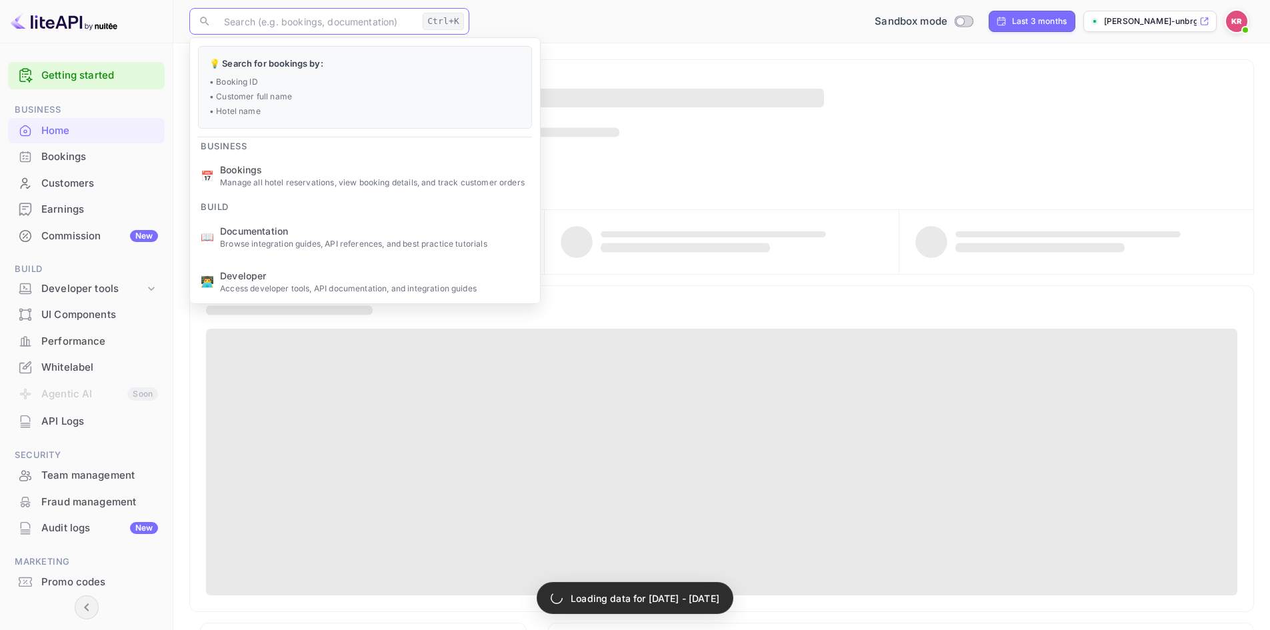
click at [315, 21] on input "text" at bounding box center [316, 21] width 201 height 27
paste input "qs3N27cai"
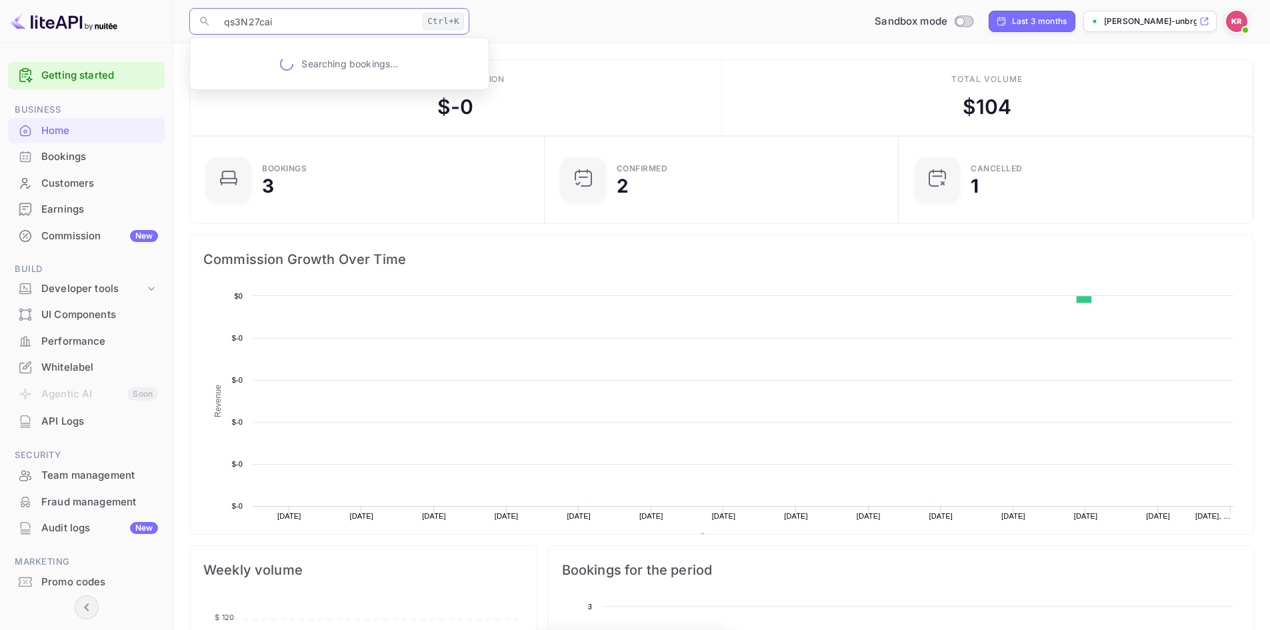
scroll to position [207, 336]
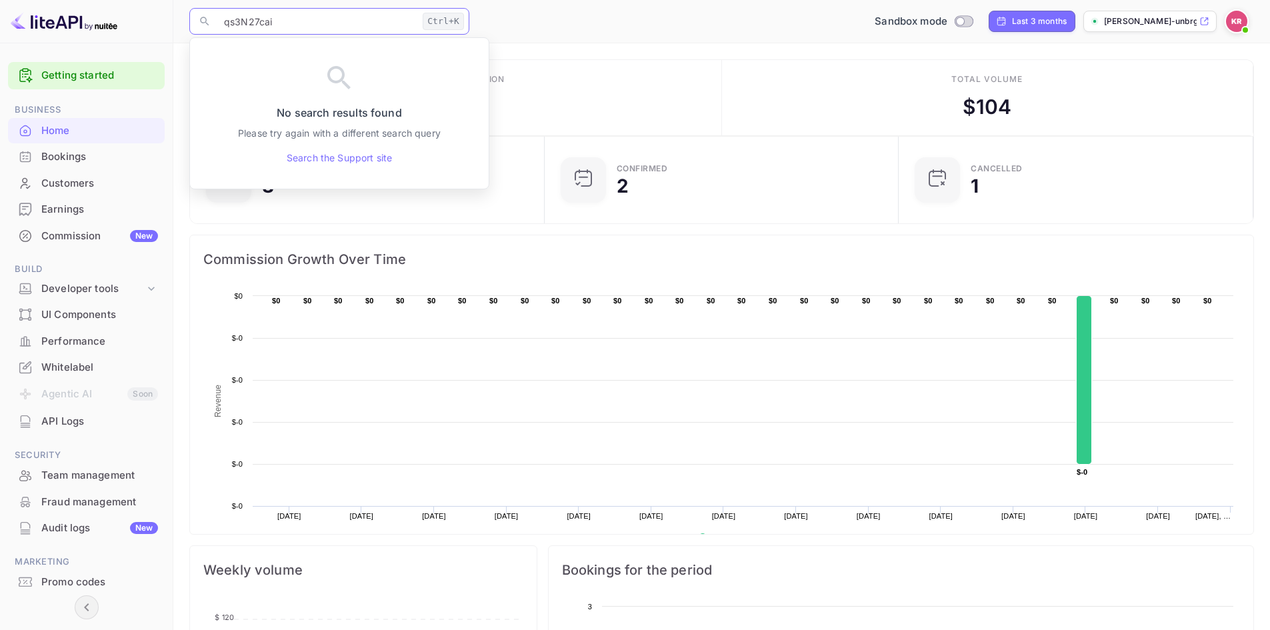
type input "qs3N27cai"
click at [702, 35] on div "​ qs3N27cai Ctrl+K ​ Sandbox mode Last 3 months [PERSON_NAME]-unbrg.[PERSON_NAM…" at bounding box center [721, 21] width 1097 height 43
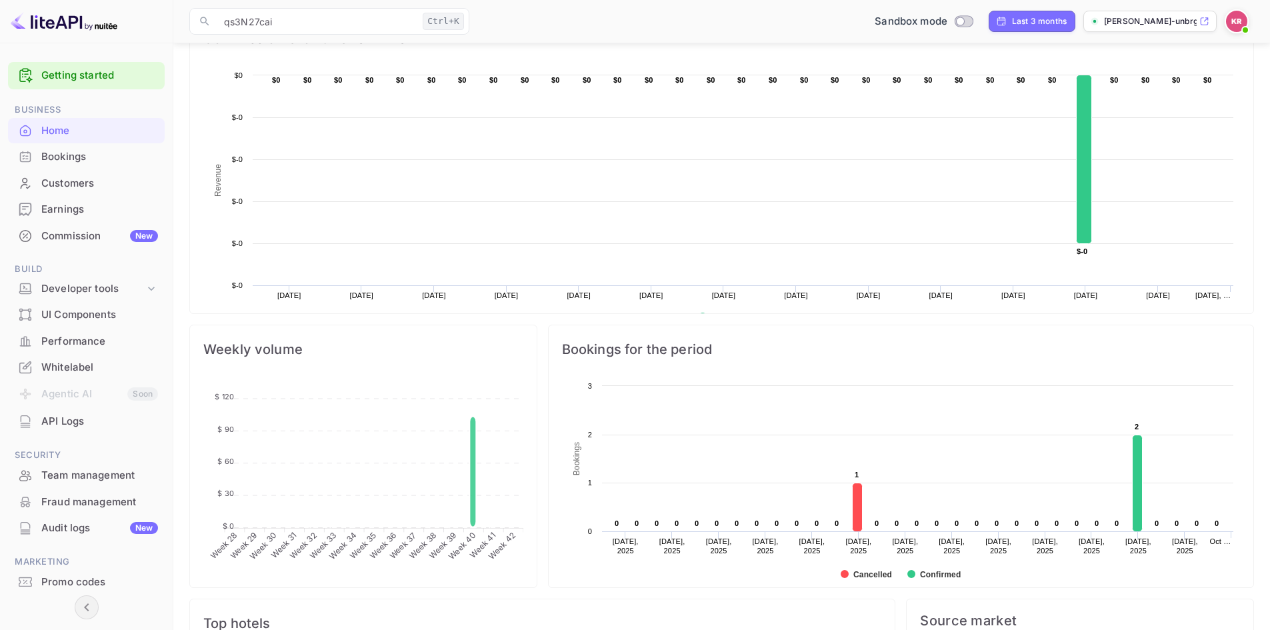
scroll to position [0, 0]
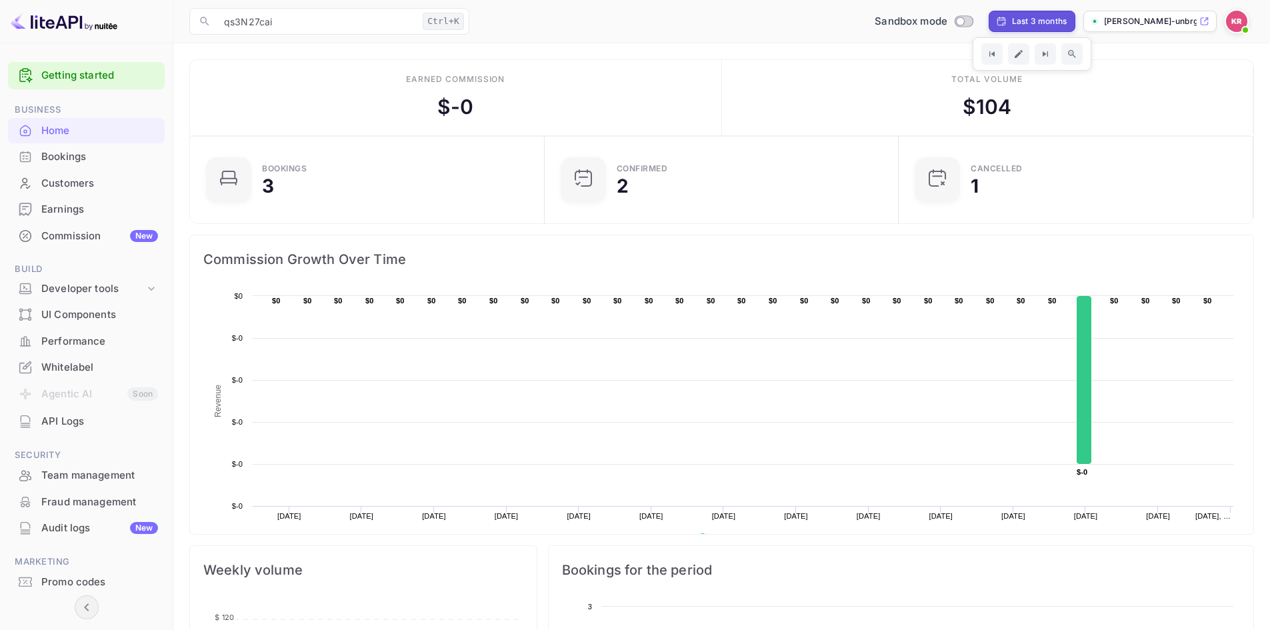
click at [1241, 23] on img at bounding box center [1236, 21] width 21 height 21
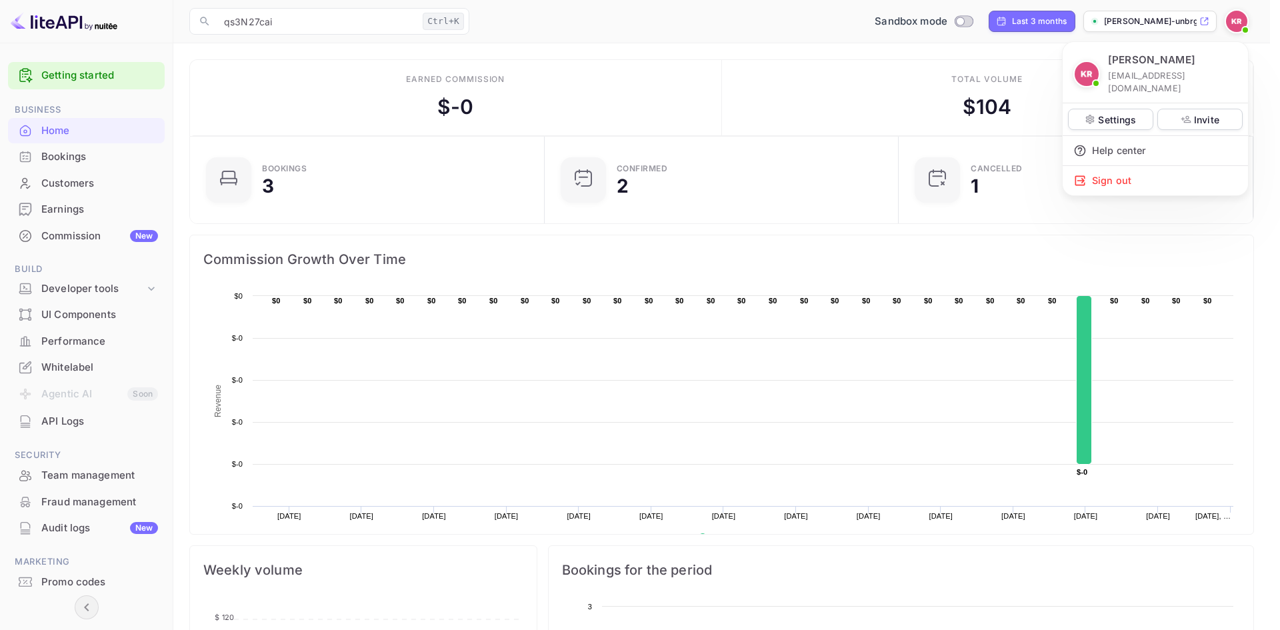
click at [716, 582] on div at bounding box center [640, 315] width 1280 height 630
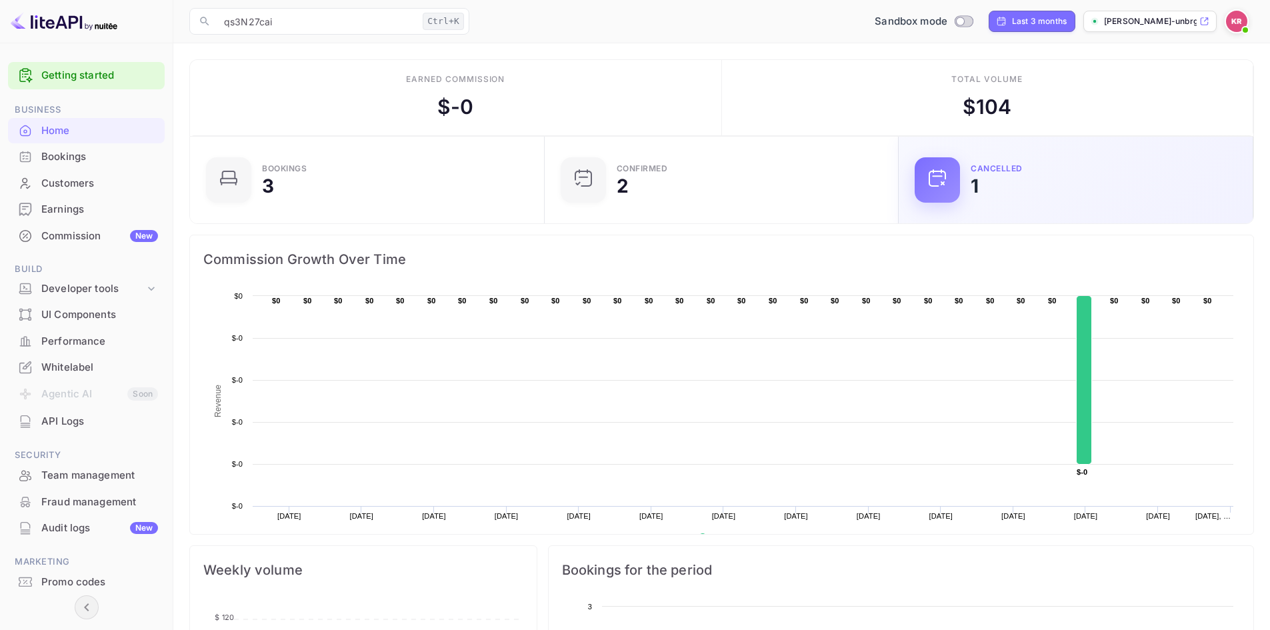
click at [995, 185] on div "CANCELLED 1" at bounding box center [1104, 180] width 266 height 31
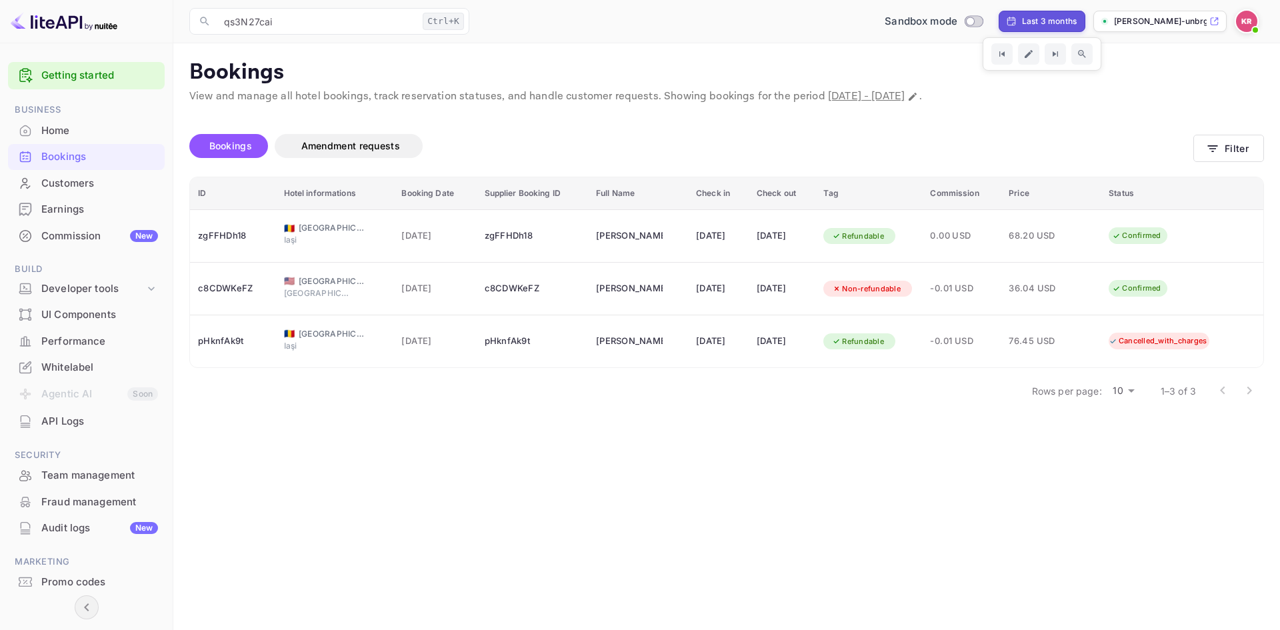
click at [1160, 26] on p "[PERSON_NAME]-unbrg.[PERSON_NAME]..." at bounding box center [1160, 21] width 93 height 12
click at [1254, 23] on img at bounding box center [1246, 21] width 21 height 21
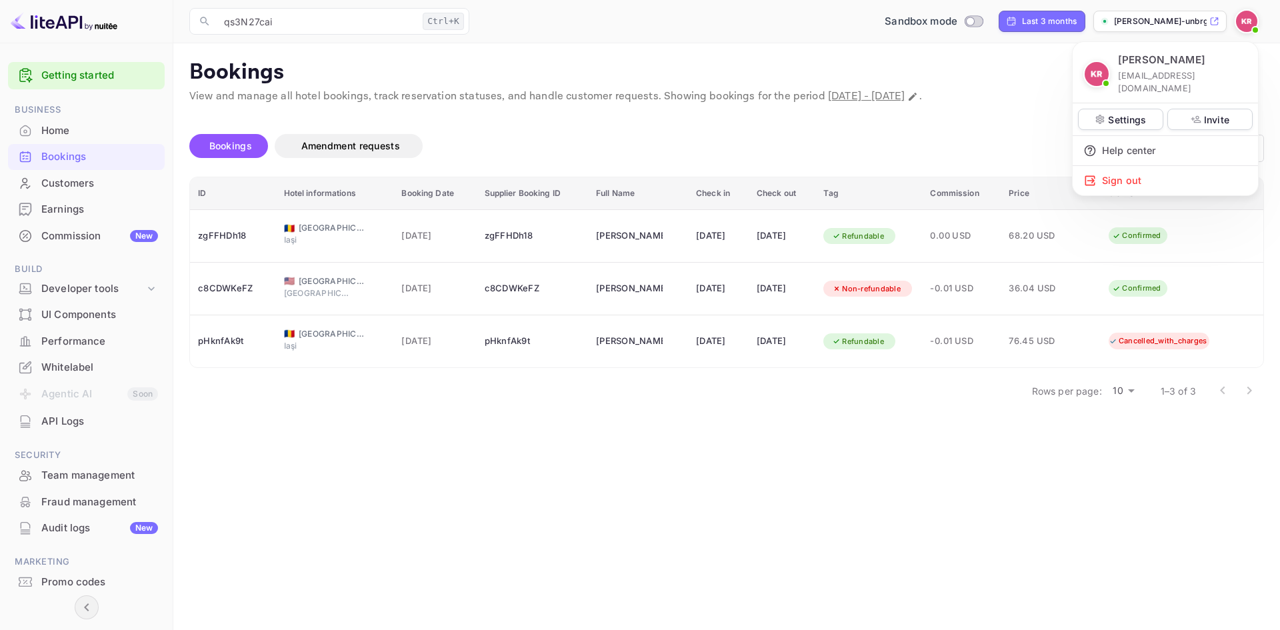
click at [70, 185] on div at bounding box center [640, 315] width 1280 height 630
click at [65, 212] on div "Earnings" at bounding box center [99, 209] width 117 height 15
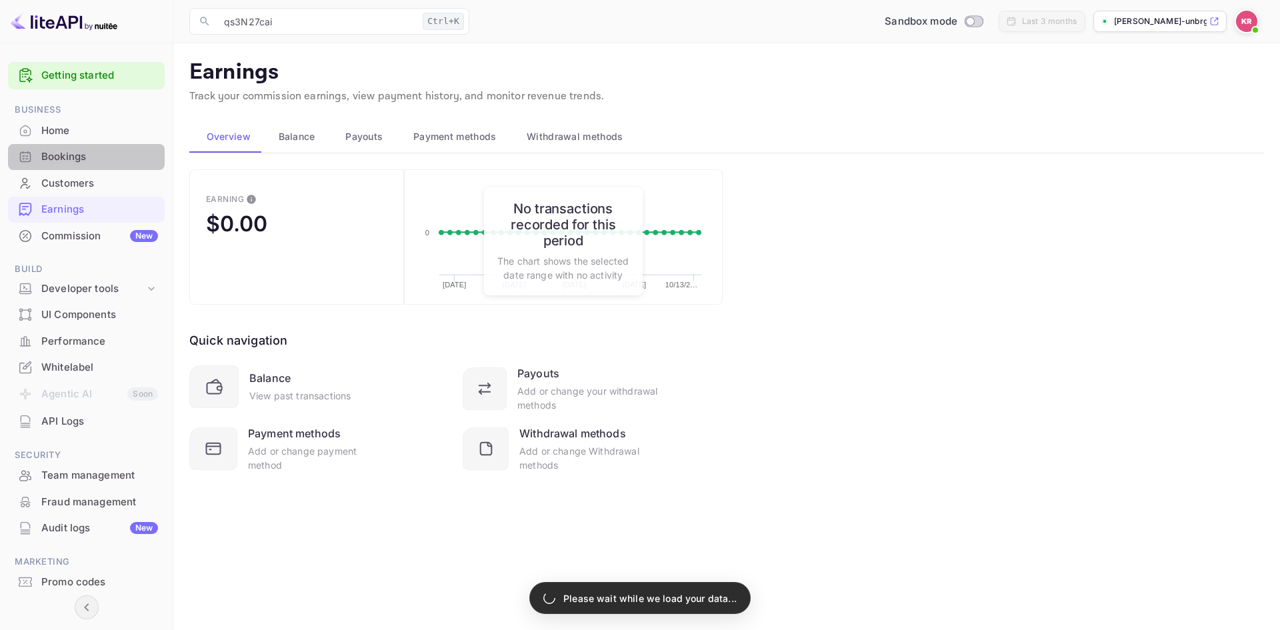
click at [81, 158] on div "Bookings" at bounding box center [99, 156] width 117 height 15
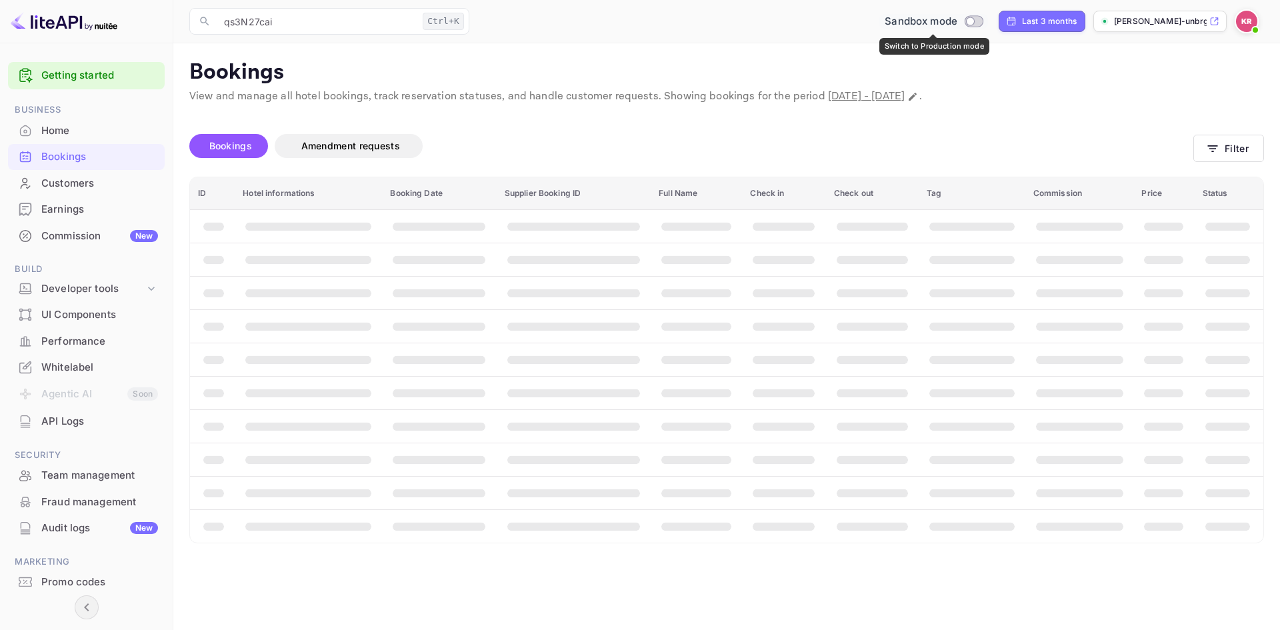
click at [977, 22] on input "Switch to Production mode" at bounding box center [970, 21] width 27 height 9
checkbox input "true"
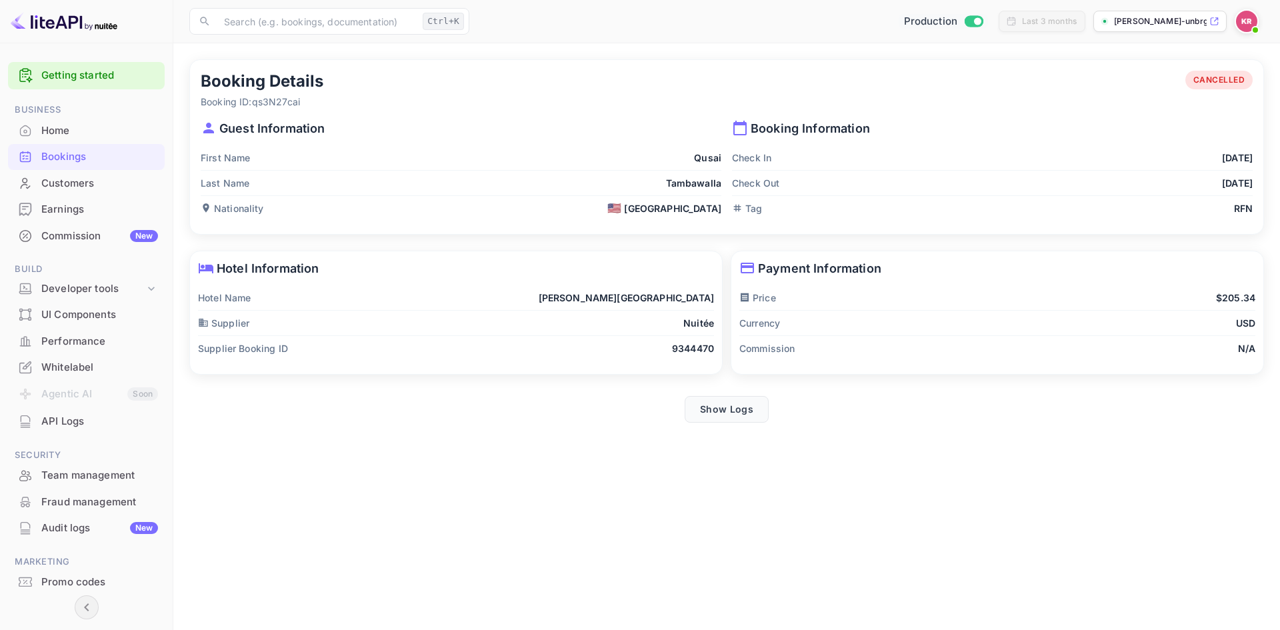
click at [703, 415] on button "Show Logs" at bounding box center [727, 409] width 84 height 27
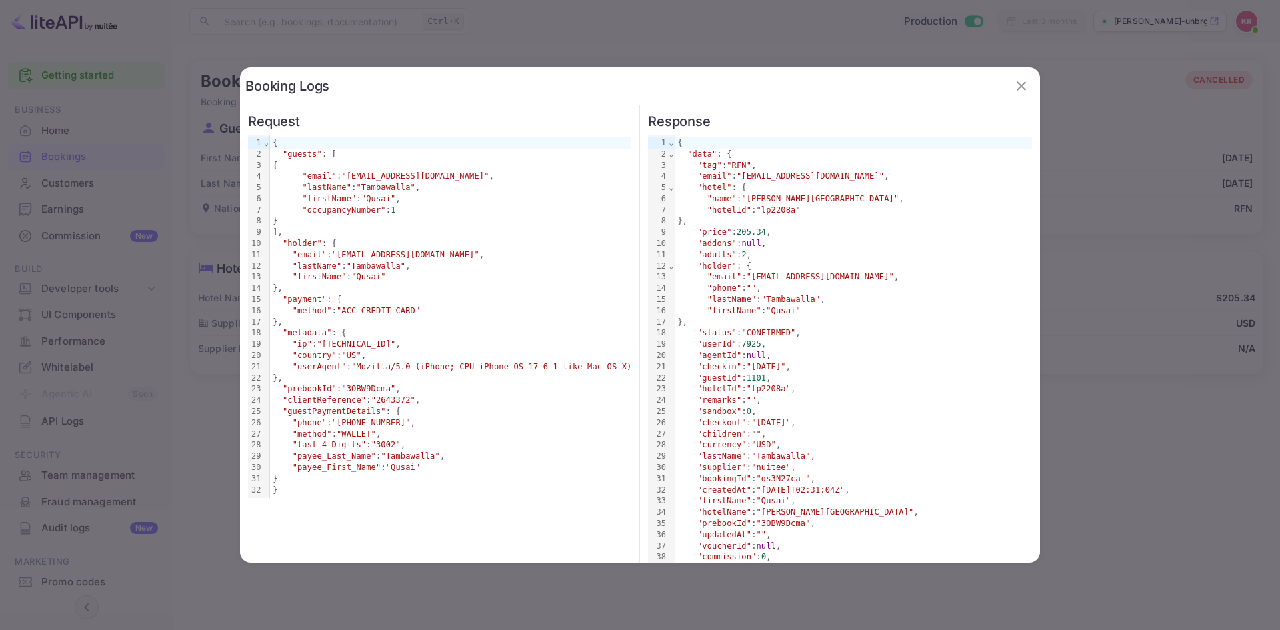
click at [1086, 333] on div at bounding box center [640, 315] width 1280 height 630
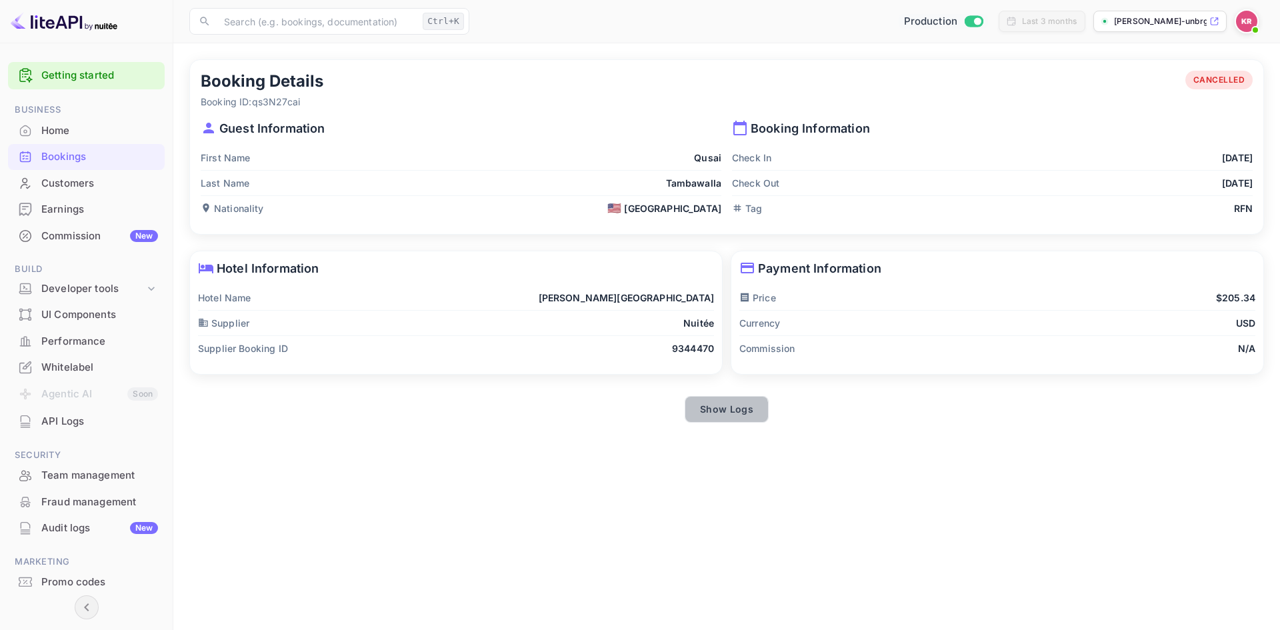
click at [719, 411] on button "Show Logs" at bounding box center [727, 409] width 84 height 27
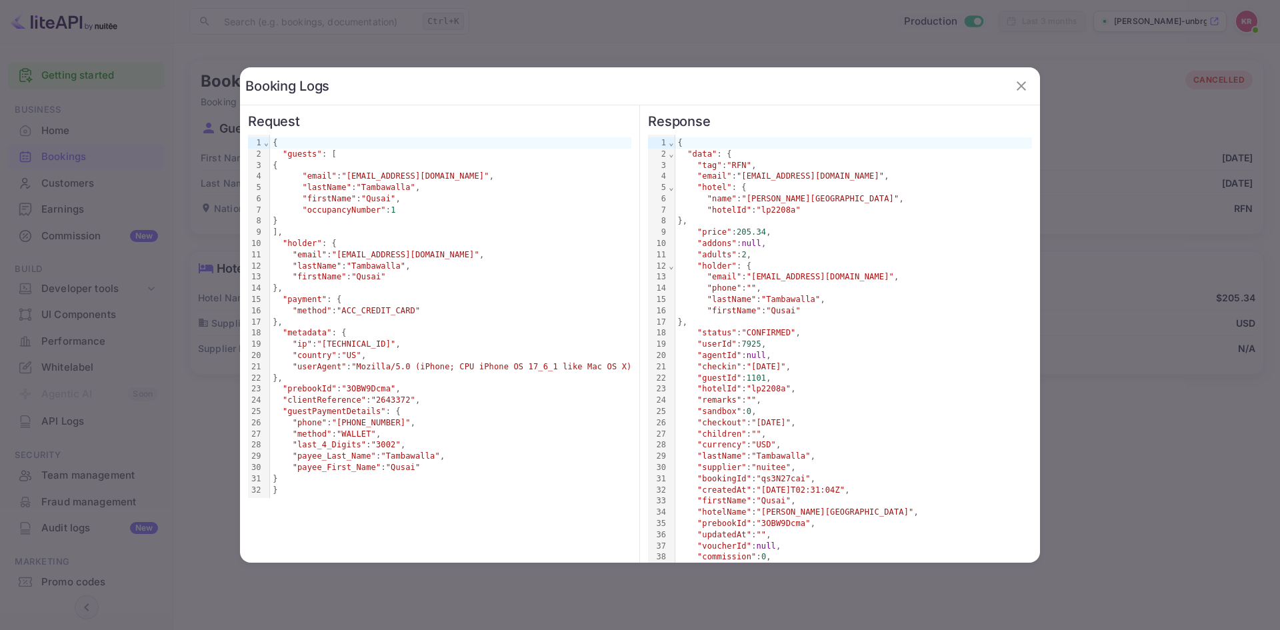
click at [1203, 384] on div at bounding box center [640, 315] width 1280 height 630
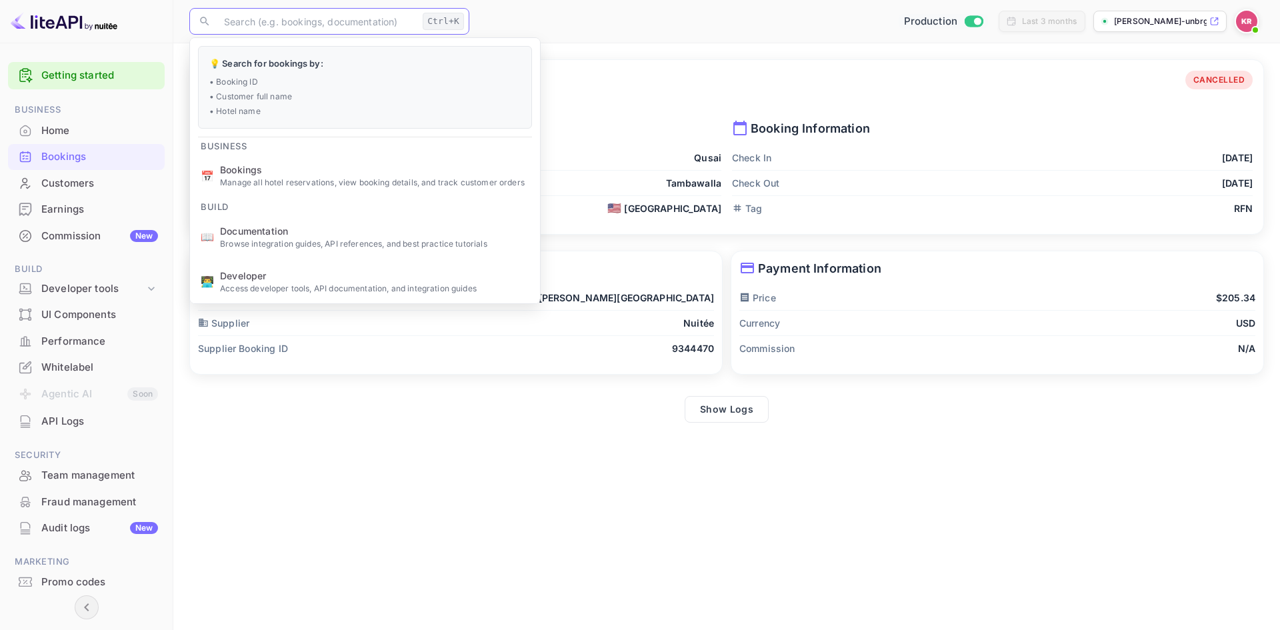
click at [309, 21] on input "text" at bounding box center [316, 21] width 201 height 27
click at [73, 153] on div "Bookings" at bounding box center [99, 156] width 117 height 15
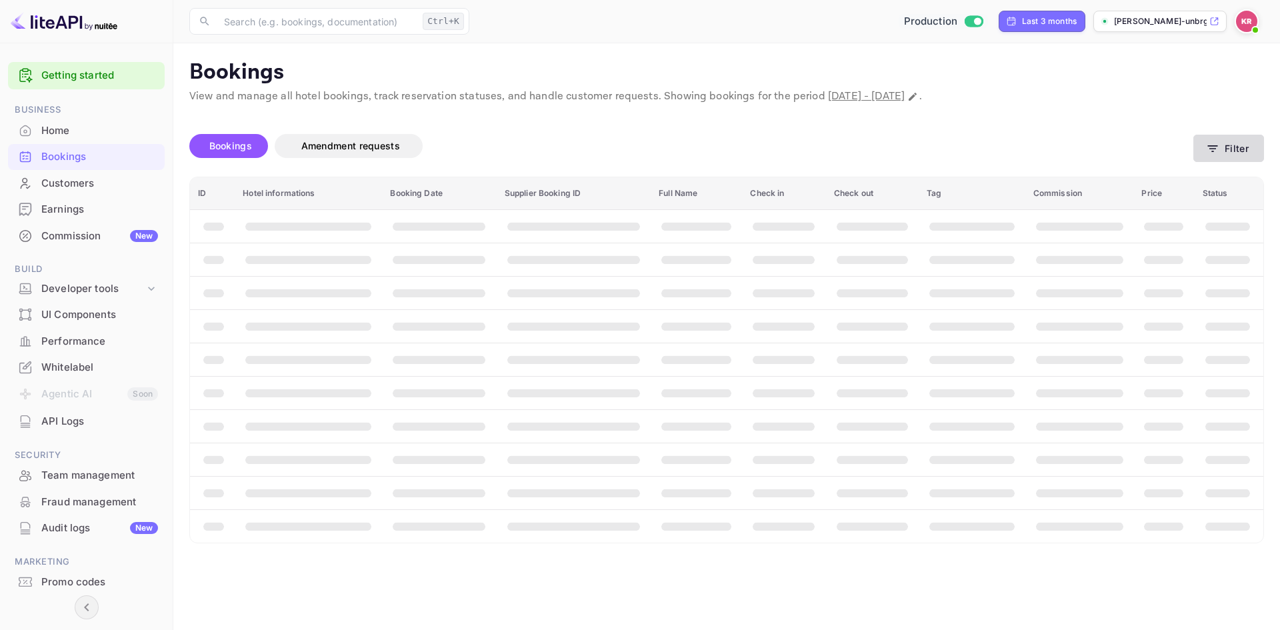
click at [1241, 151] on button "Filter" at bounding box center [1228, 148] width 71 height 27
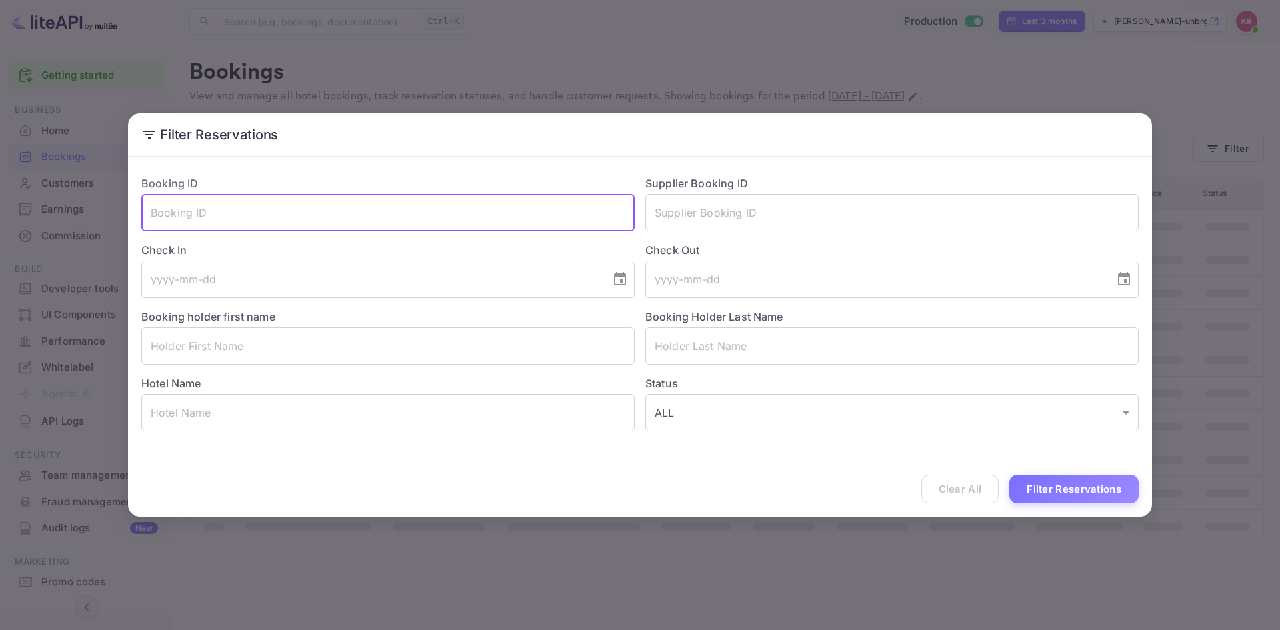
click at [351, 215] on input "text" at bounding box center [387, 212] width 493 height 37
paste input "qs3N27cai"
type input "qs3N27cai"
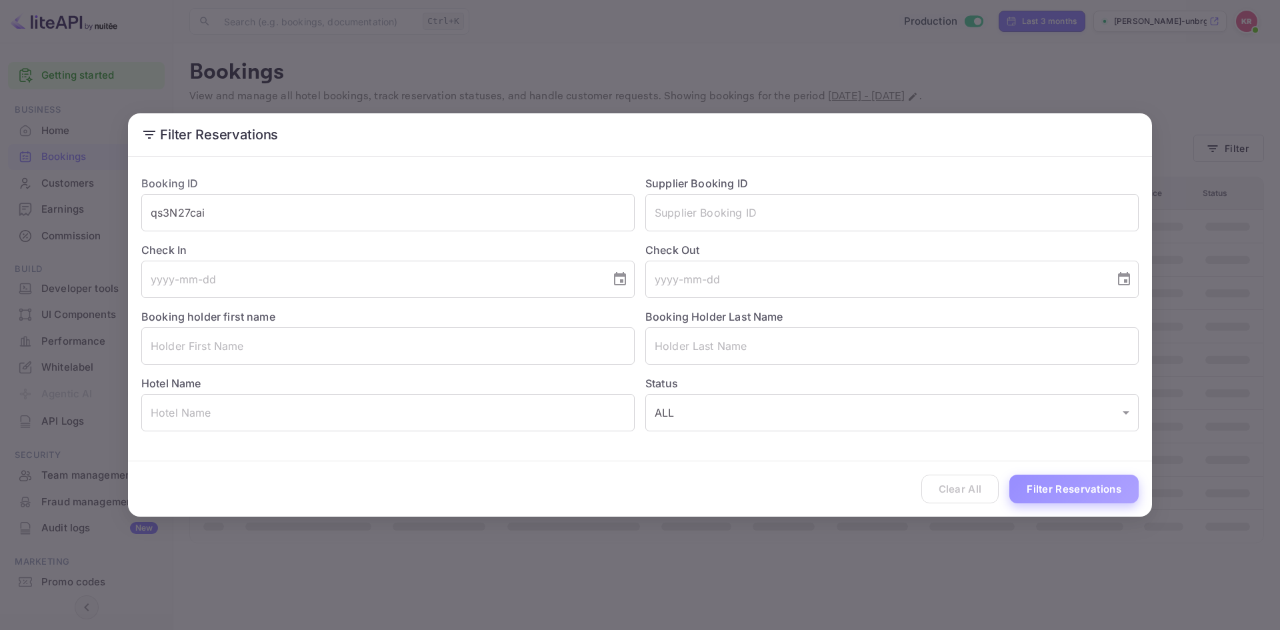
click at [1083, 488] on button "Filter Reservations" at bounding box center [1073, 489] width 129 height 29
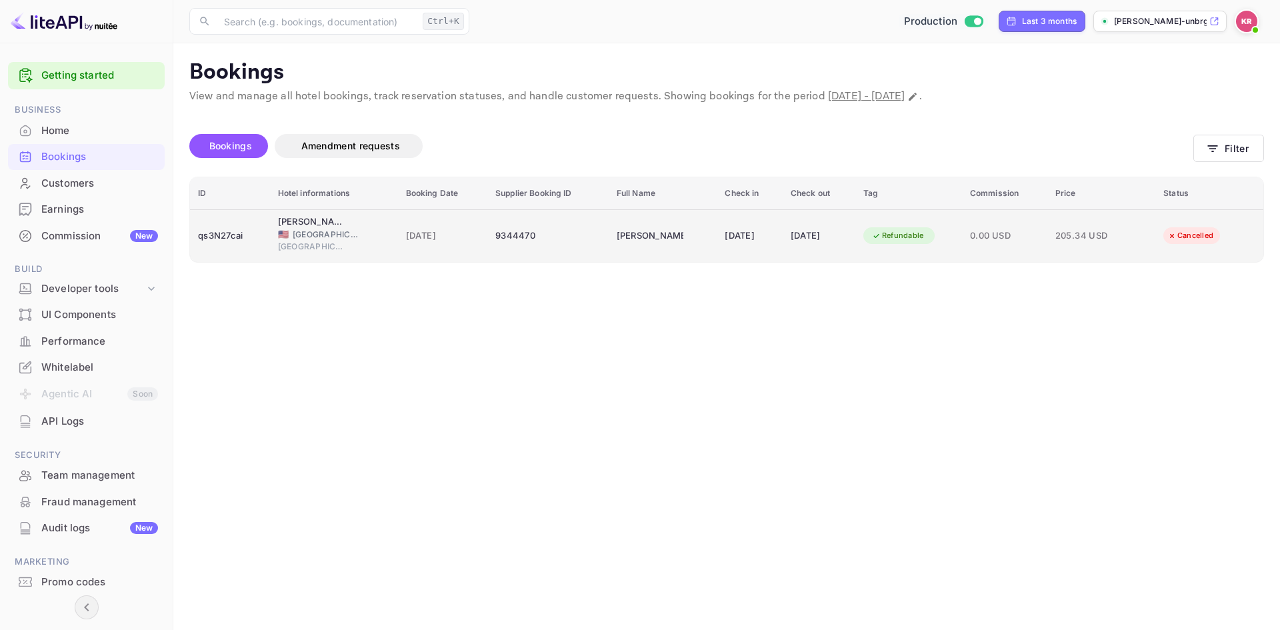
click at [993, 237] on span "0.00 USD" at bounding box center [1004, 236] width 69 height 15
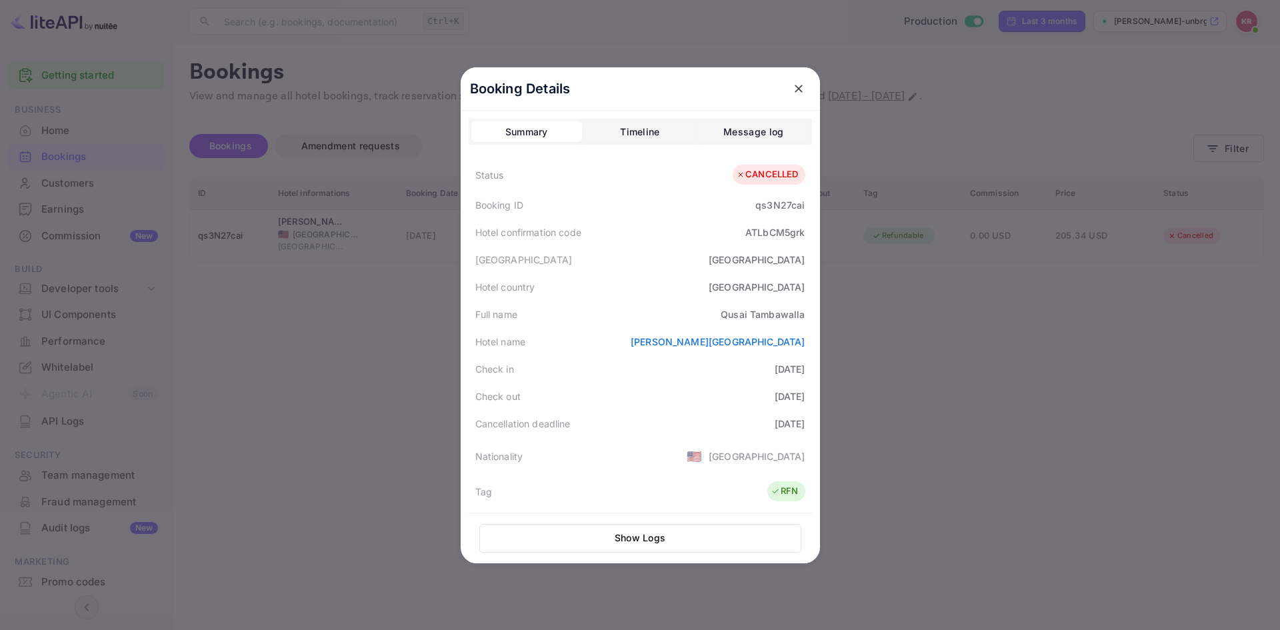
drag, startPoint x: 555, startPoint y: 427, endPoint x: 801, endPoint y: 433, distance: 246.1
click at [801, 433] on div "Cancellation deadline [DATE]" at bounding box center [640, 423] width 343 height 27
click at [782, 423] on div "[DATE]" at bounding box center [790, 424] width 31 height 14
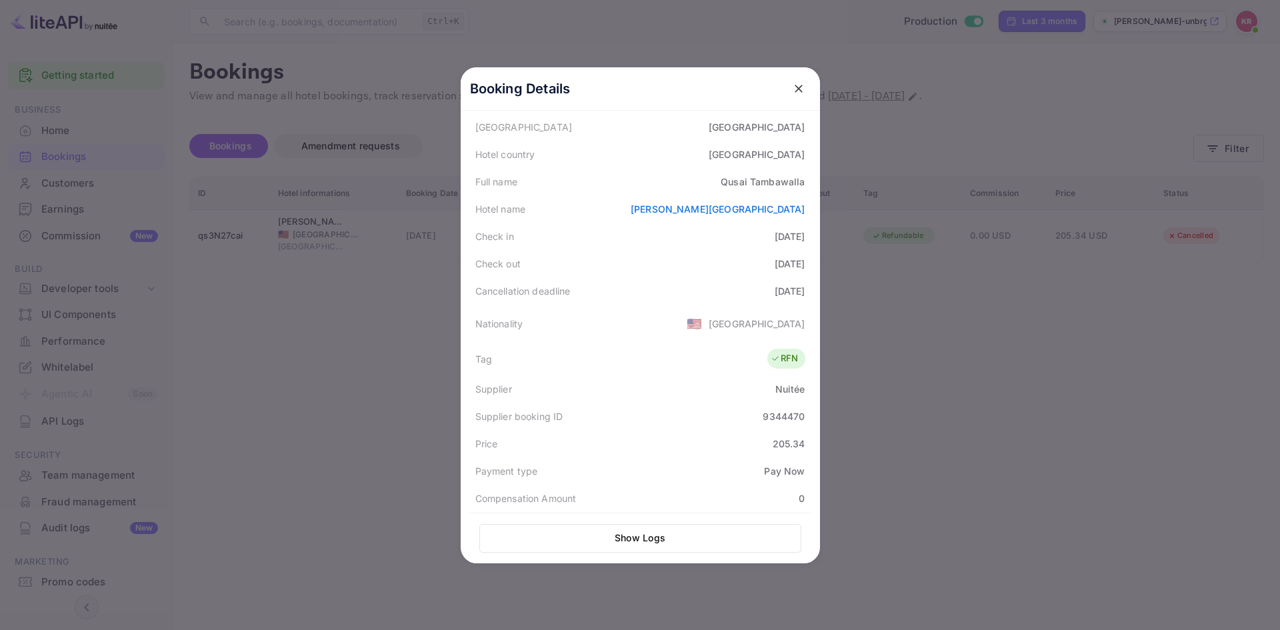
scroll to position [200, 0]
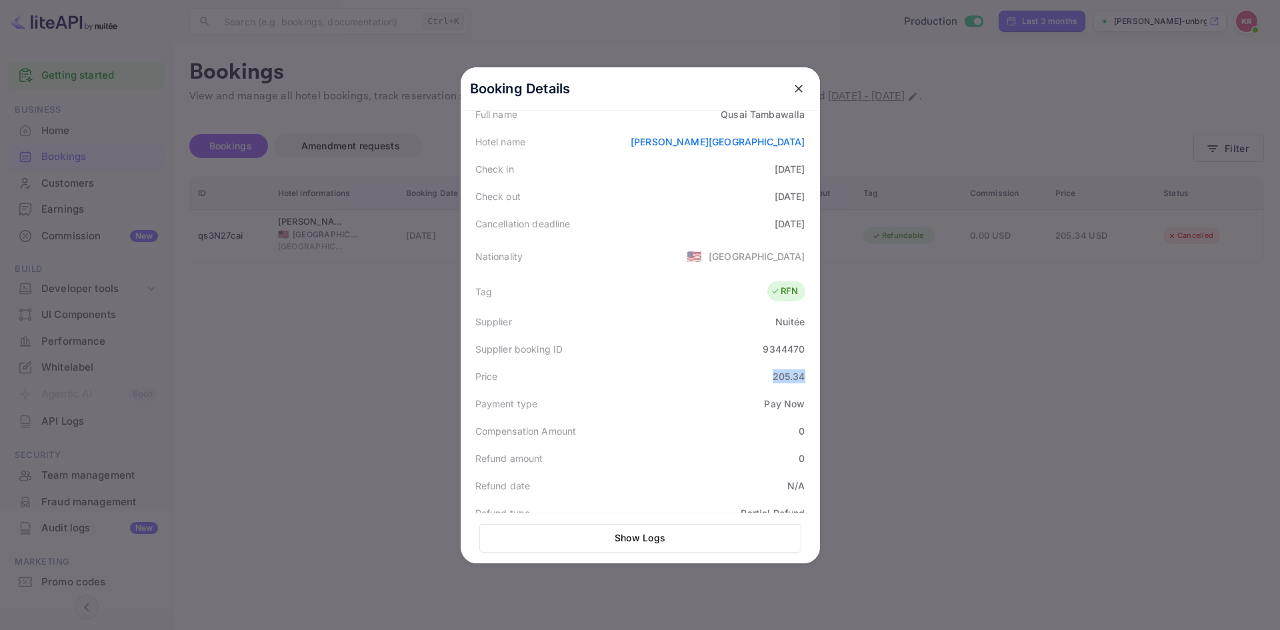
drag, startPoint x: 726, startPoint y: 381, endPoint x: 816, endPoint y: 381, distance: 90.0
click at [816, 381] on div "Booking Details Summary Timeline Message log Status CANCELLED Booking ID qs3N27…" at bounding box center [640, 315] width 359 height 496
drag, startPoint x: 769, startPoint y: 464, endPoint x: 801, endPoint y: 466, distance: 32.7
click at [801, 466] on div "Refund amount 0" at bounding box center [640, 458] width 343 height 27
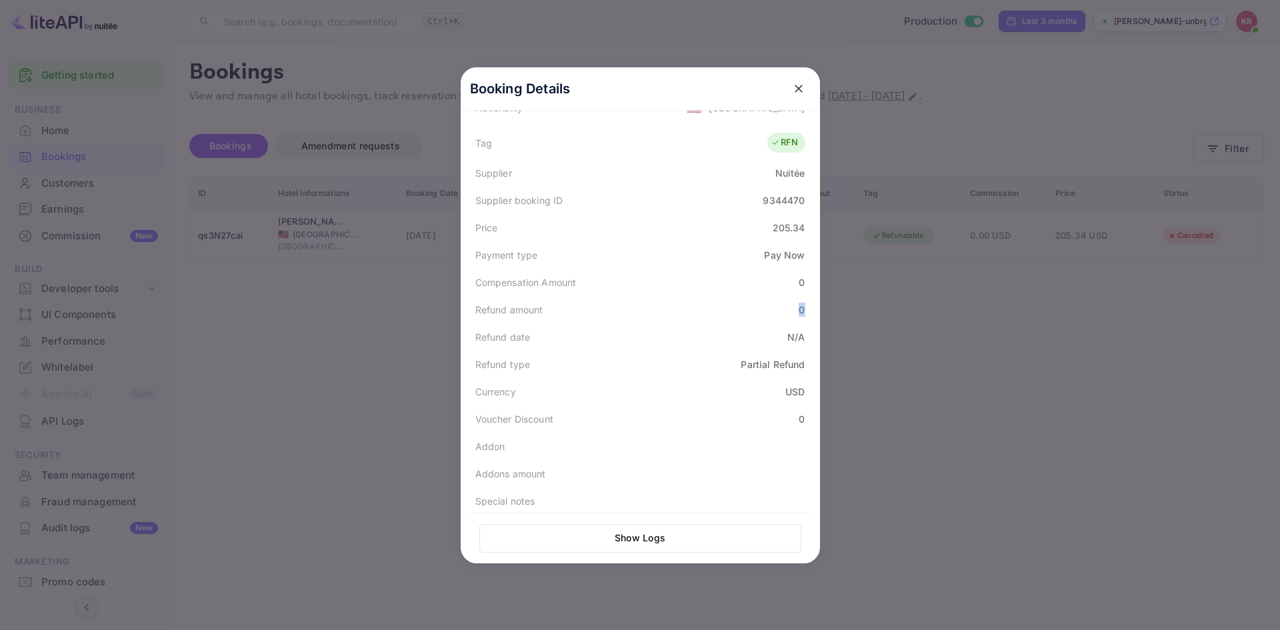
scroll to position [356, 0]
drag, startPoint x: 721, startPoint y: 360, endPoint x: 820, endPoint y: 362, distance: 99.4
click at [820, 362] on div "Booking Details Summary Timeline Message log Status CANCELLED Booking ID qs3N27…" at bounding box center [640, 315] width 359 height 496
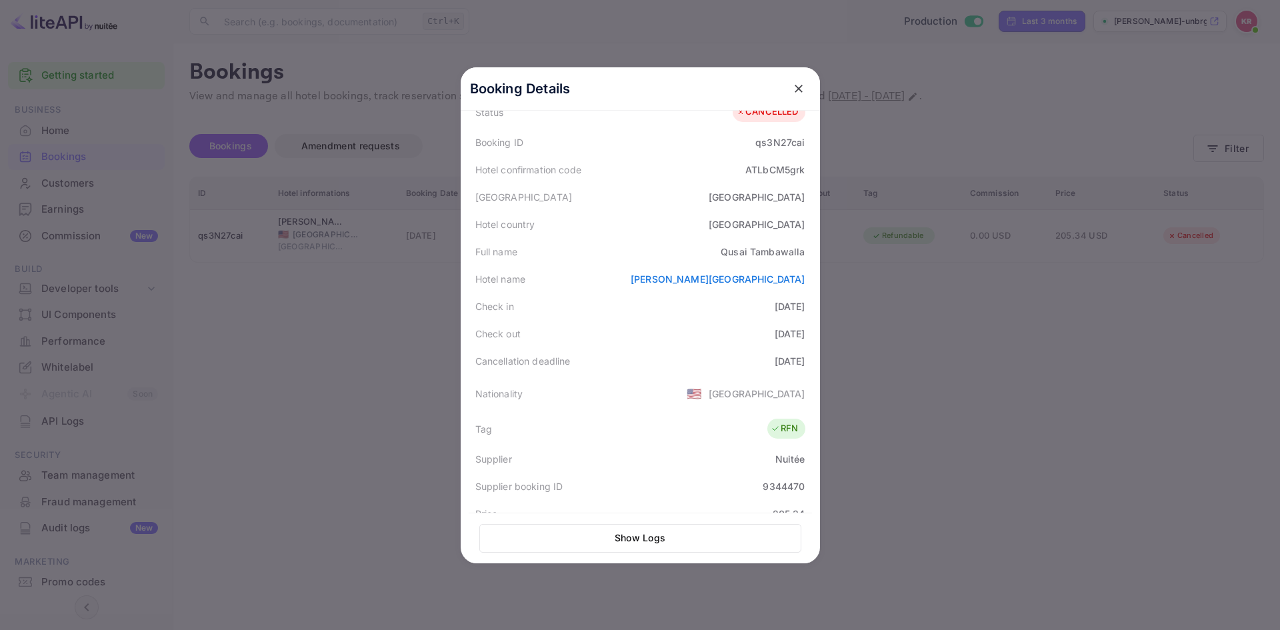
scroll to position [0, 0]
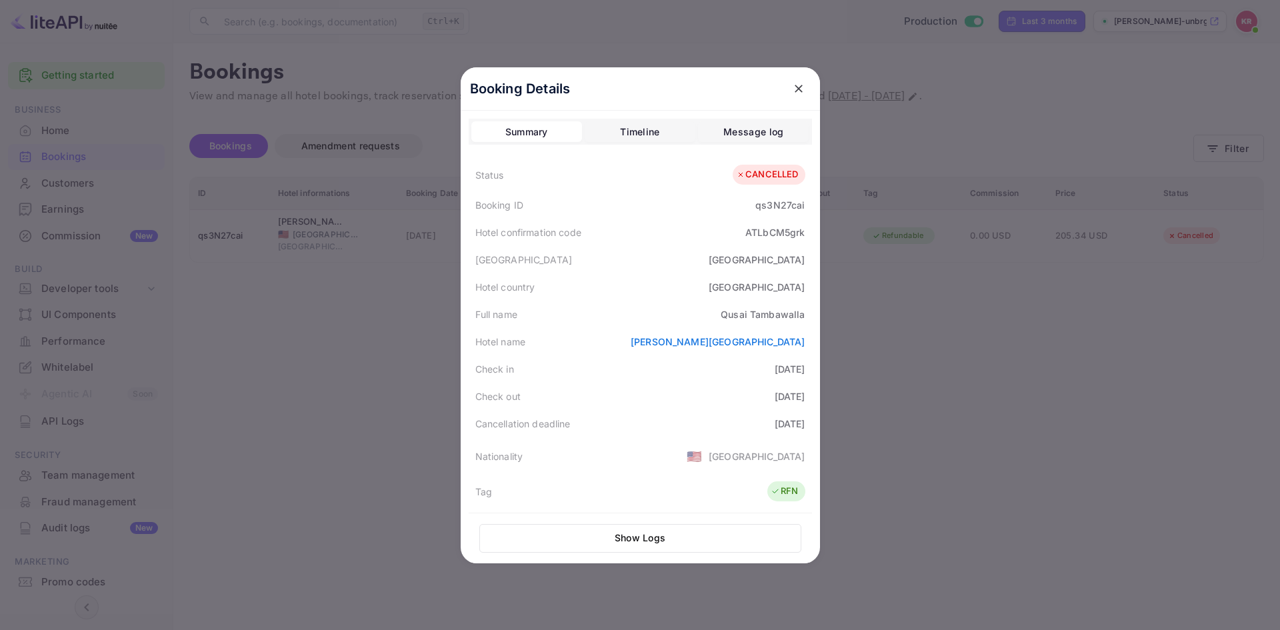
click at [626, 137] on div "Timeline" at bounding box center [639, 132] width 39 height 16
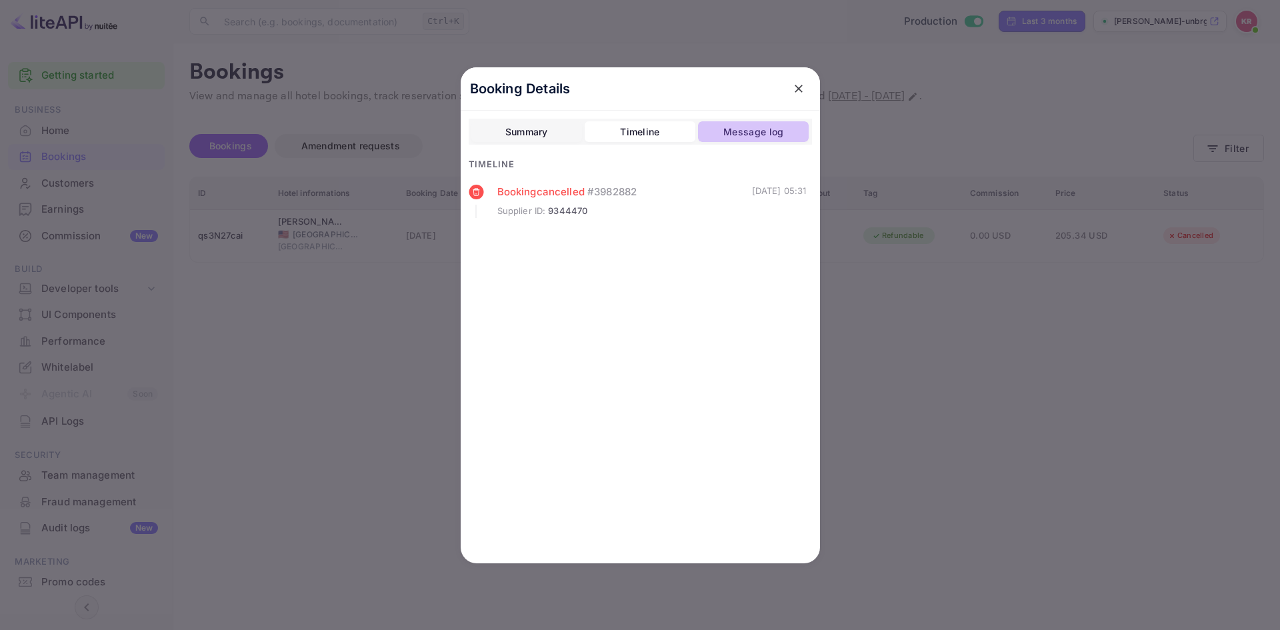
click at [745, 126] on div "Message log" at bounding box center [753, 132] width 60 height 16
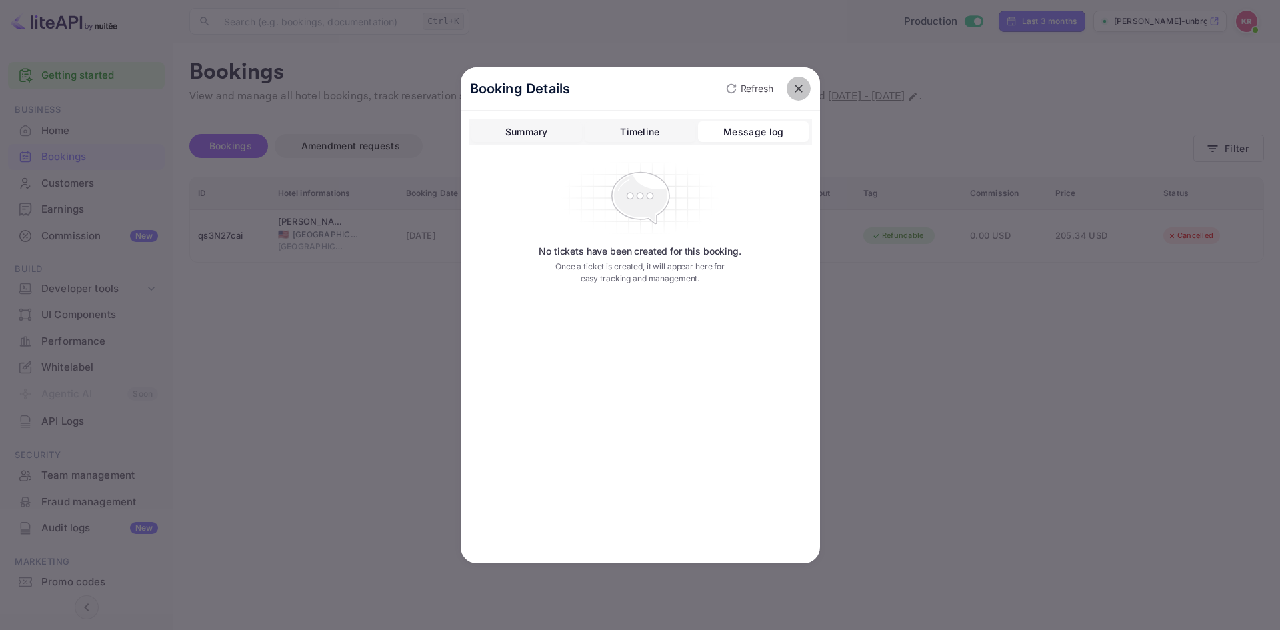
click at [803, 89] on icon "close" at bounding box center [798, 88] width 13 height 13
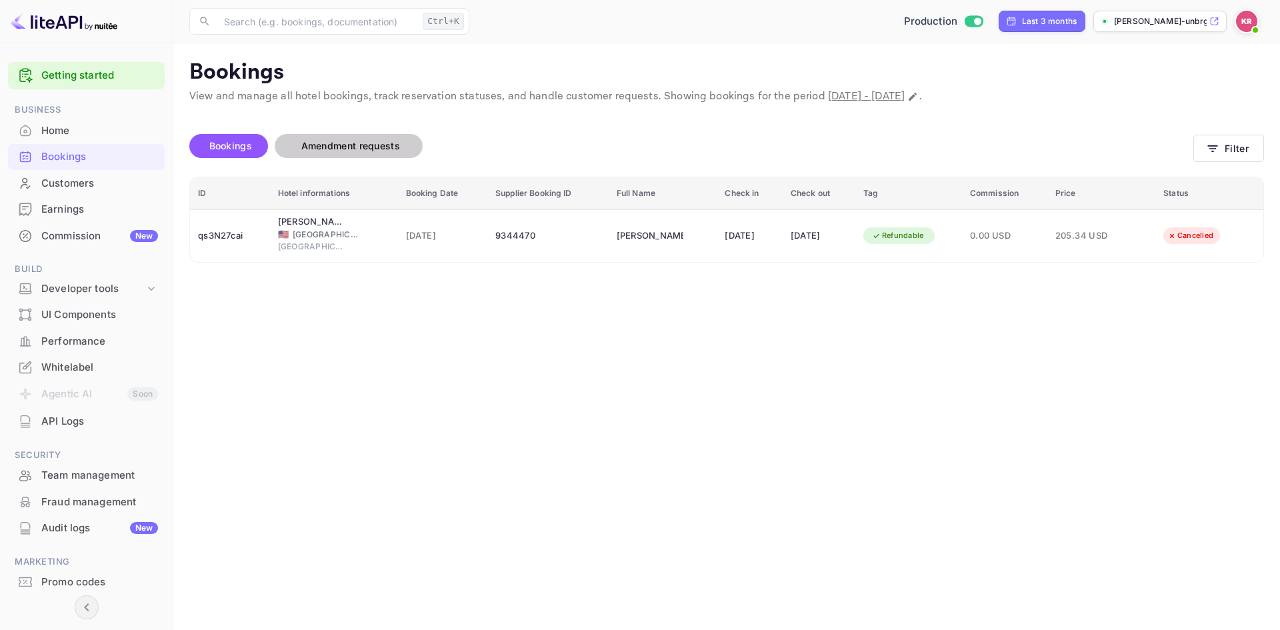
click at [353, 146] on span "Amendment requests" at bounding box center [350, 145] width 99 height 11
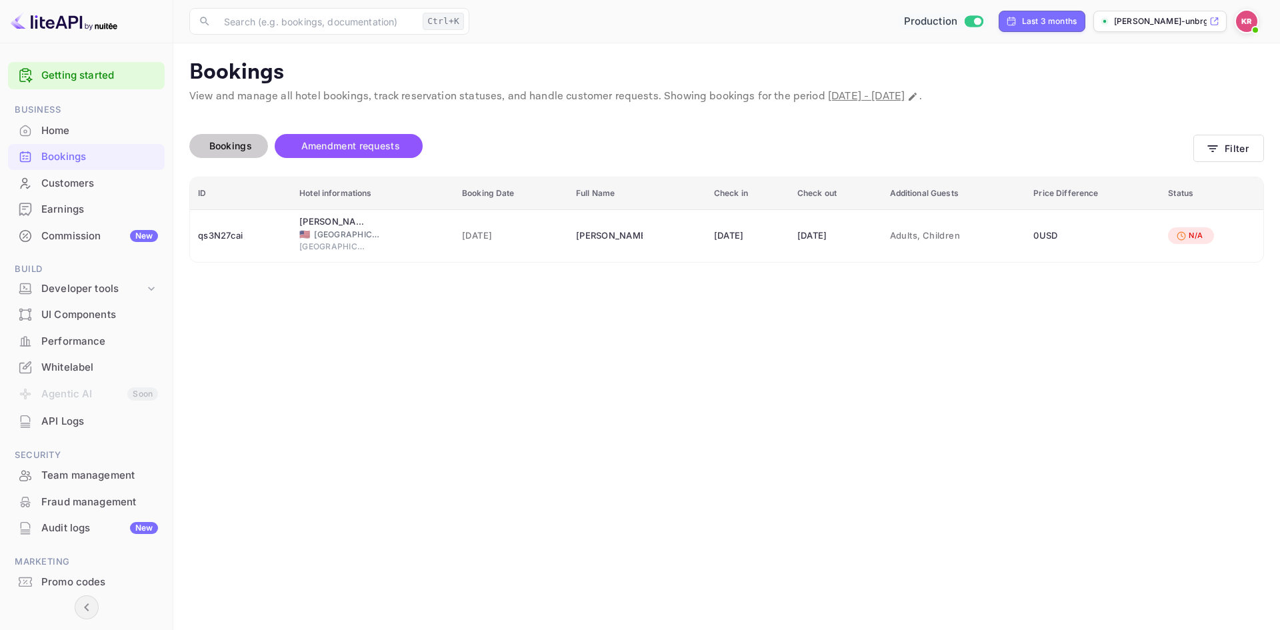
click at [239, 145] on span "Bookings" at bounding box center [230, 145] width 43 height 11
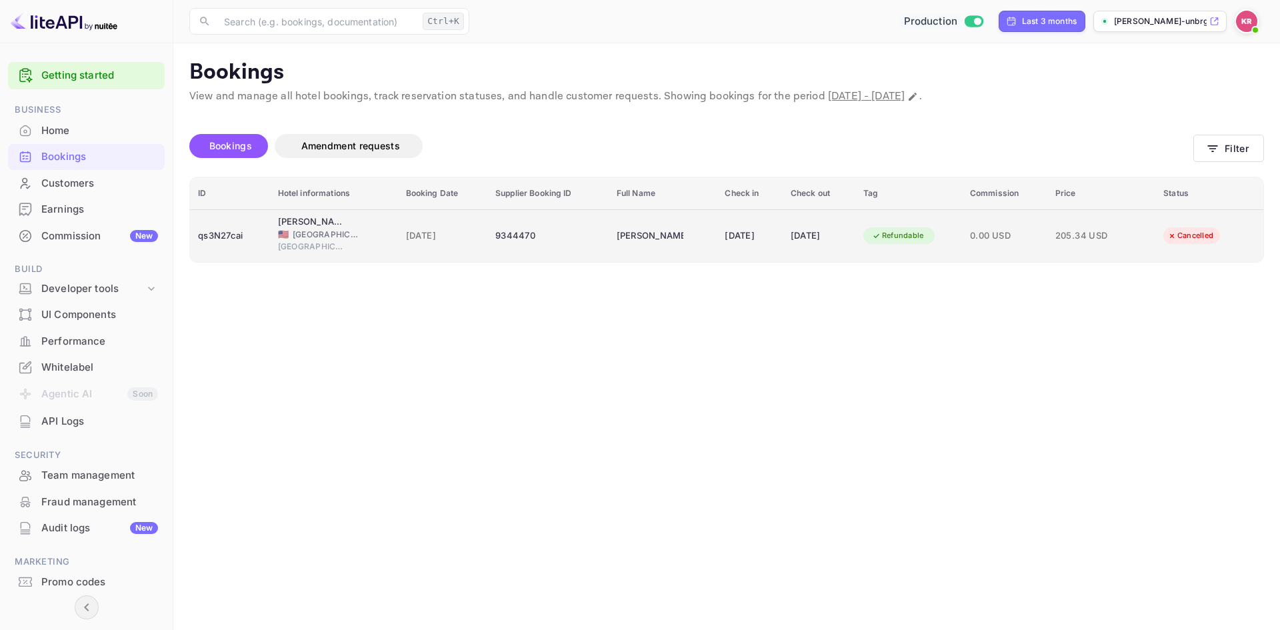
click at [871, 245] on td "Refundable" at bounding box center [908, 235] width 107 height 53
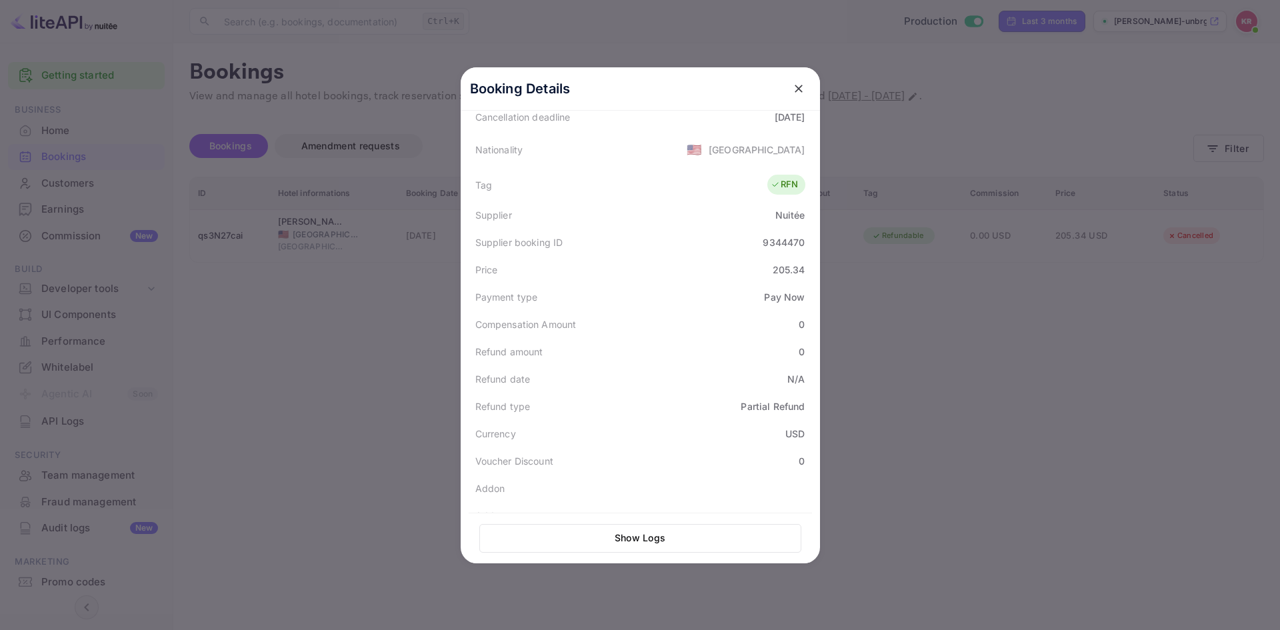
scroll to position [311, 0]
click at [792, 89] on icon "close" at bounding box center [798, 88] width 13 height 13
